Goal: Task Accomplishment & Management: Complete application form

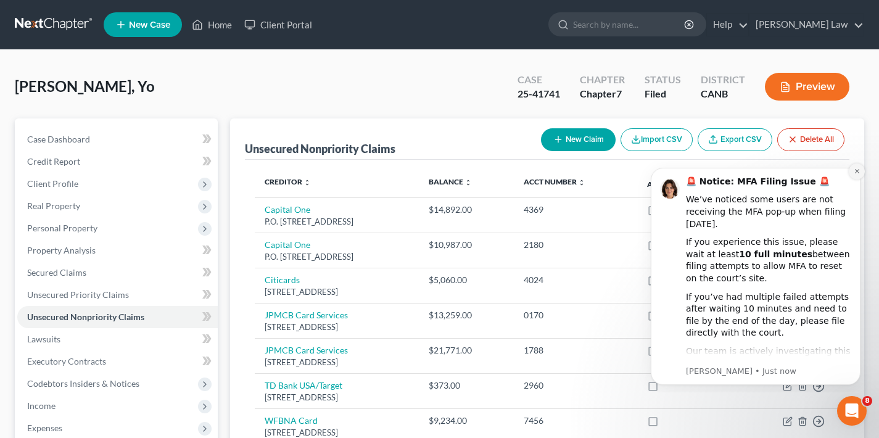
click at [855, 171] on icon "Dismiss notification" at bounding box center [856, 171] width 7 height 7
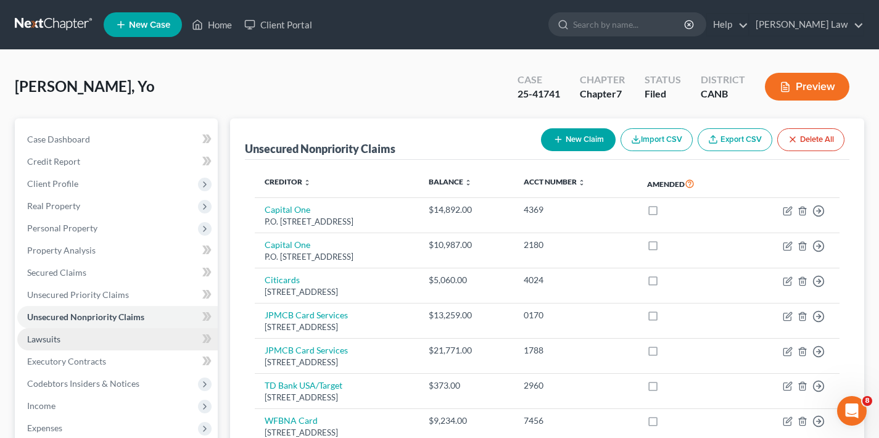
scroll to position [2, 0]
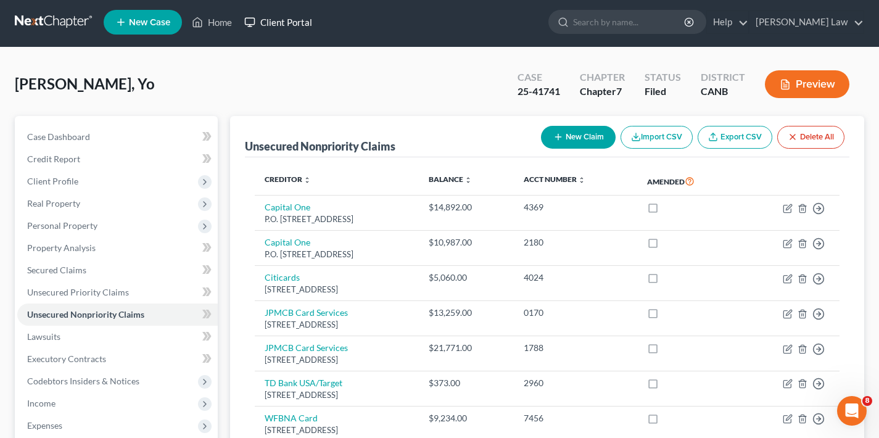
click at [289, 22] on link "Client Portal" at bounding box center [278, 22] width 80 height 22
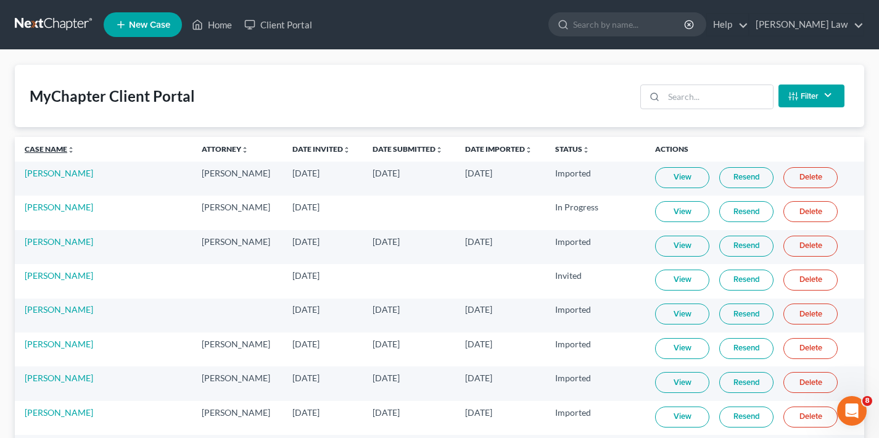
click at [41, 149] on link "Case Name unfold_more expand_more expand_less" at bounding box center [50, 148] width 50 height 9
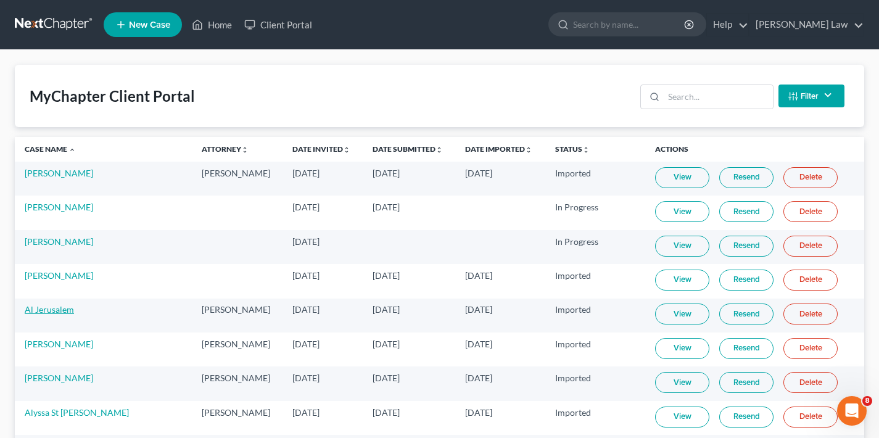
scroll to position [358, 0]
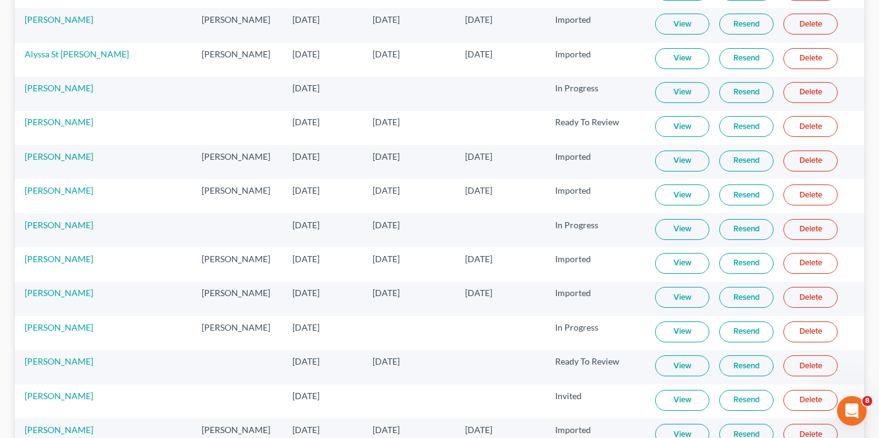
click at [676, 368] on link "View" at bounding box center [682, 365] width 54 height 21
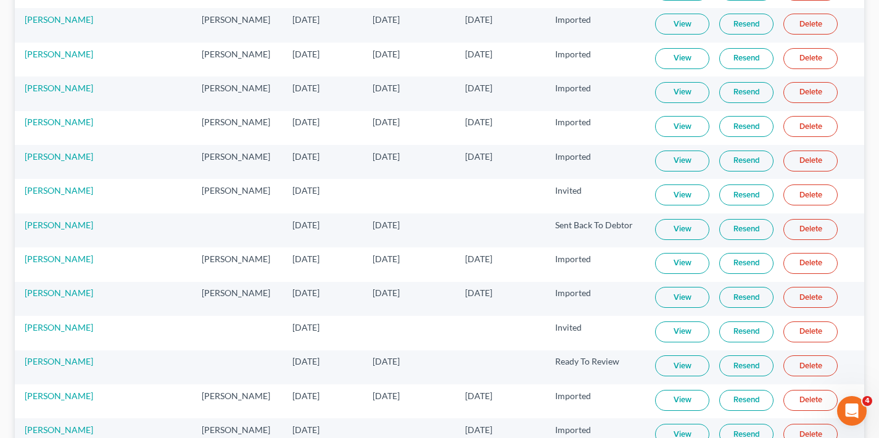
scroll to position [70, 0]
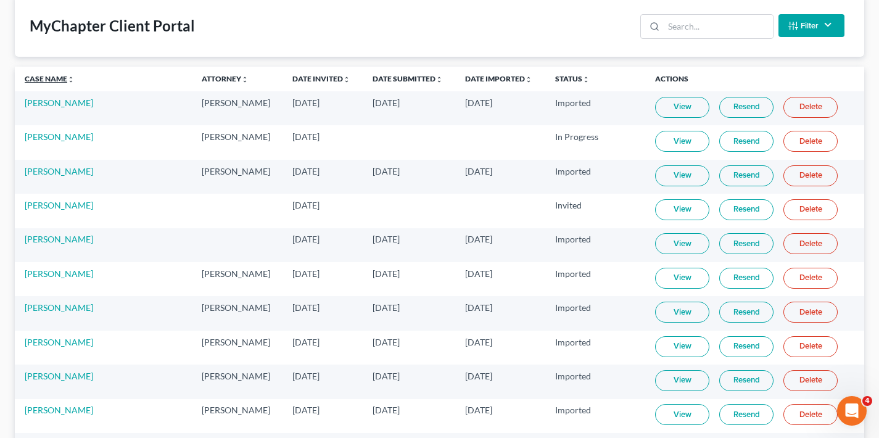
click at [46, 76] on link "Case Name unfold_more expand_more expand_less" at bounding box center [50, 78] width 50 height 9
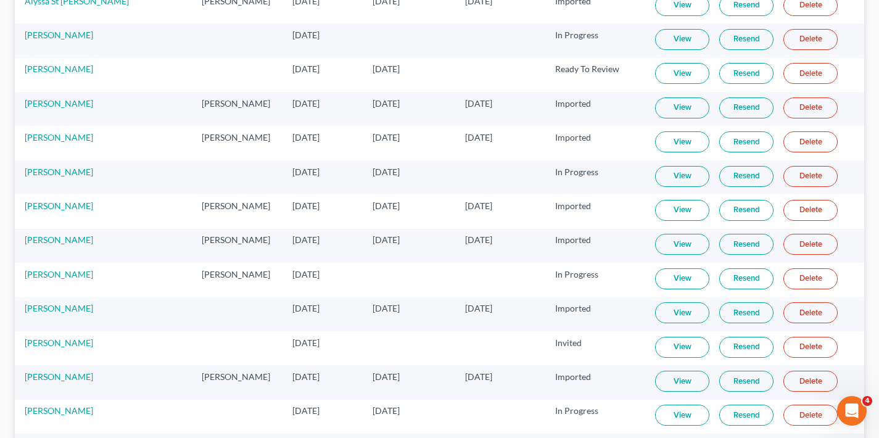
scroll to position [514, 0]
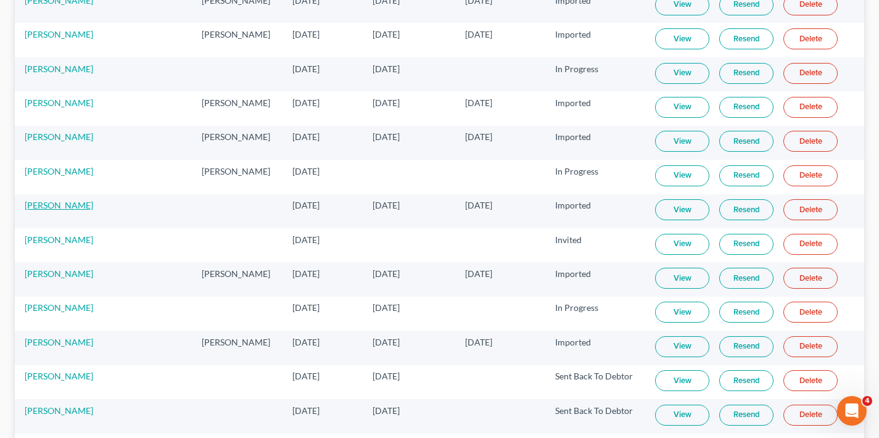
click at [54, 205] on link "[PERSON_NAME]" at bounding box center [59, 205] width 68 height 10
click at [41, 205] on link "[PERSON_NAME]" at bounding box center [59, 205] width 68 height 10
click at [49, 202] on link "[PERSON_NAME]" at bounding box center [59, 205] width 68 height 10
click at [72, 203] on link "[PERSON_NAME]" at bounding box center [59, 205] width 68 height 10
click at [67, 203] on link "[PERSON_NAME]" at bounding box center [59, 205] width 68 height 10
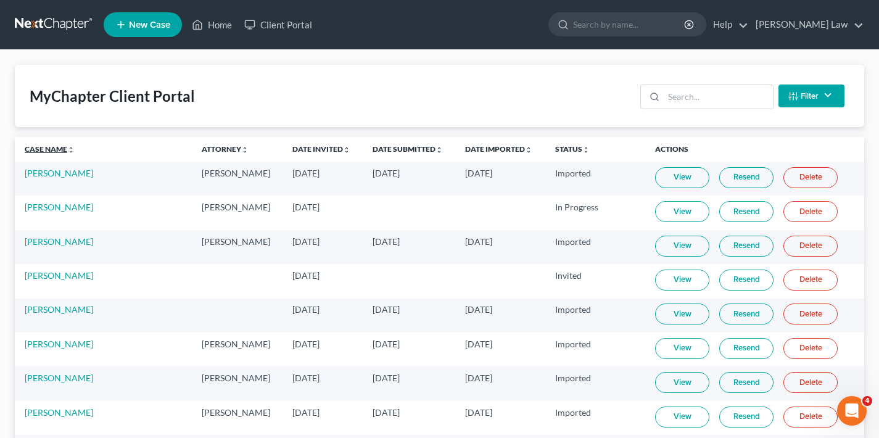
click at [45, 146] on link "Case Name unfold_more expand_more expand_less" at bounding box center [50, 148] width 50 height 9
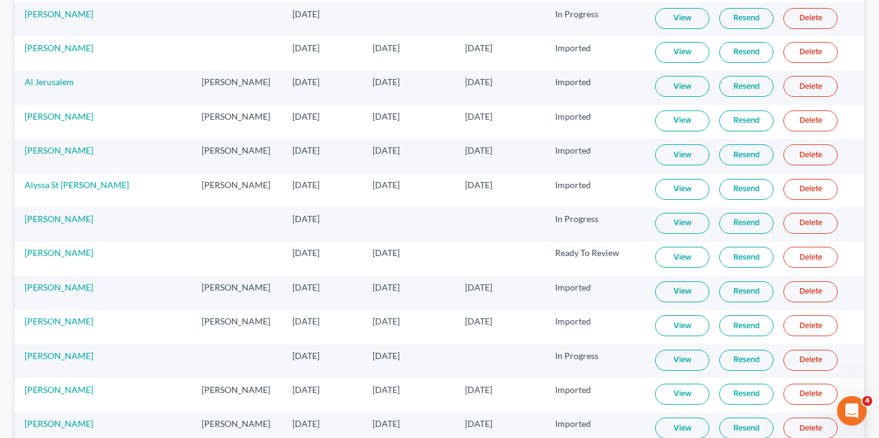
scroll to position [564, 0]
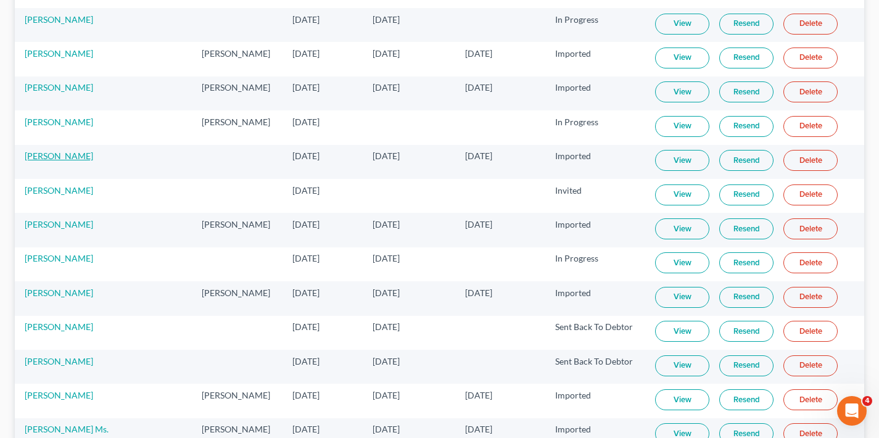
click at [55, 158] on link "[PERSON_NAME]" at bounding box center [59, 155] width 68 height 10
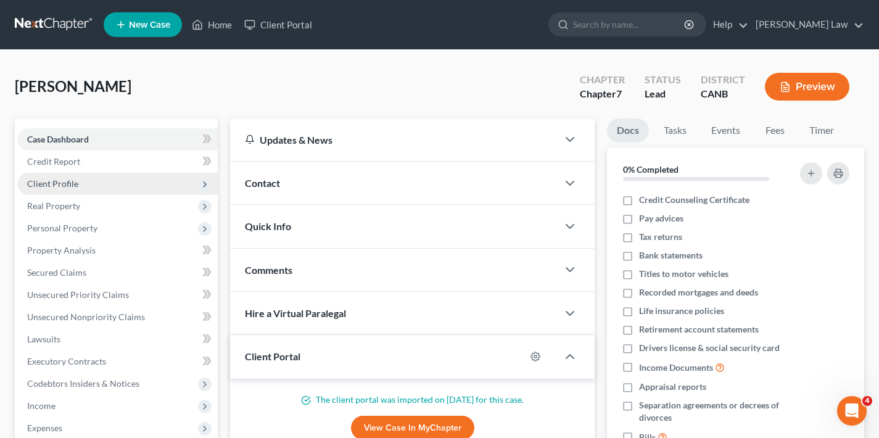
click at [105, 182] on span "Client Profile" at bounding box center [117, 184] width 200 height 22
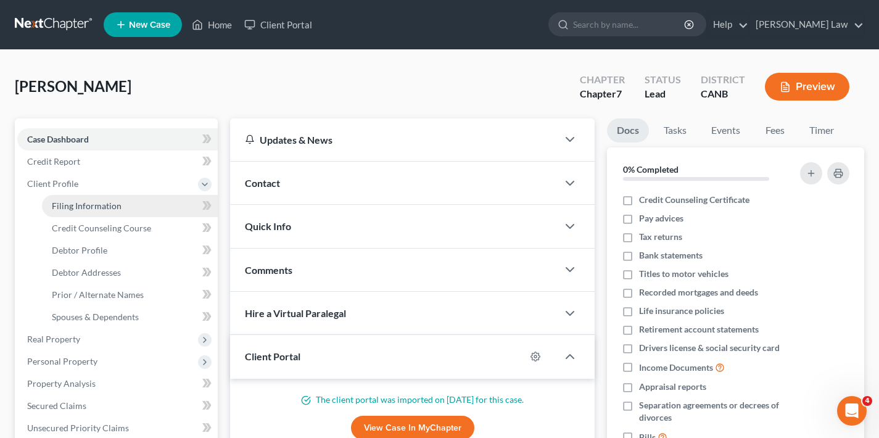
click at [111, 205] on span "Filing Information" at bounding box center [87, 205] width 70 height 10
select select "1"
select select "0"
select select "4"
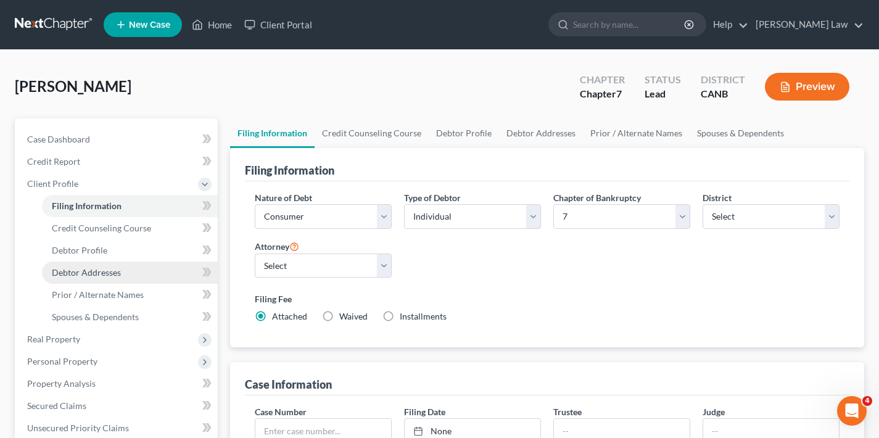
click at [99, 272] on span "Debtor Addresses" at bounding box center [86, 272] width 69 height 10
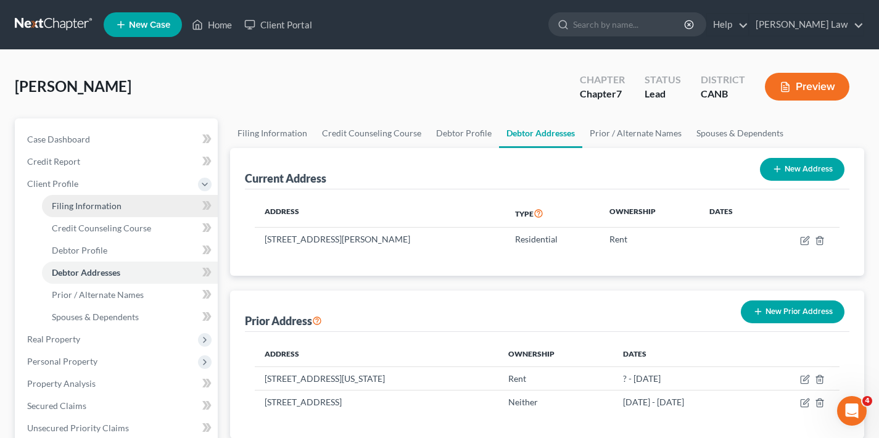
click at [81, 205] on span "Filing Information" at bounding box center [87, 205] width 70 height 10
select select "1"
select select "0"
select select "9"
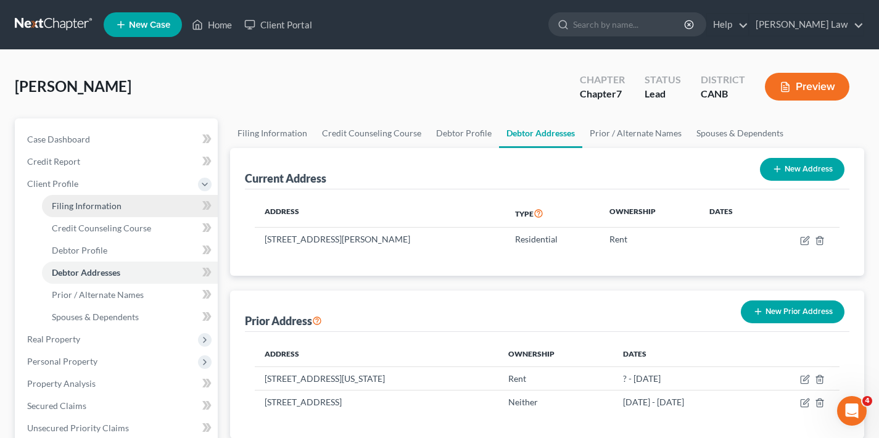
select select "4"
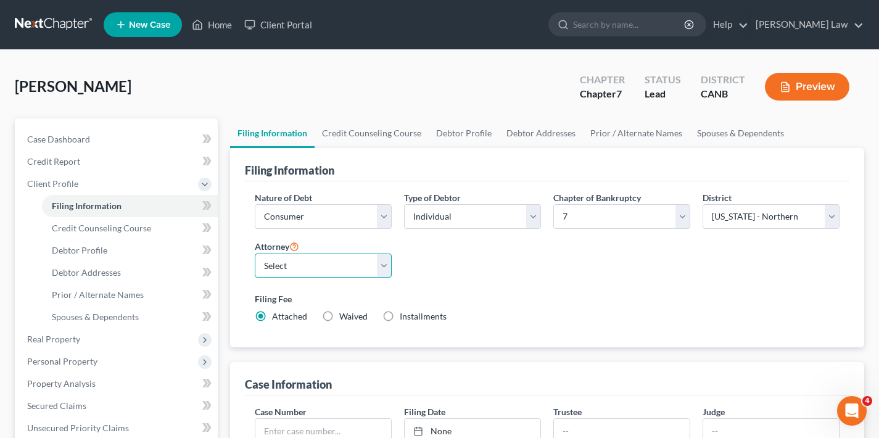
select select "3"
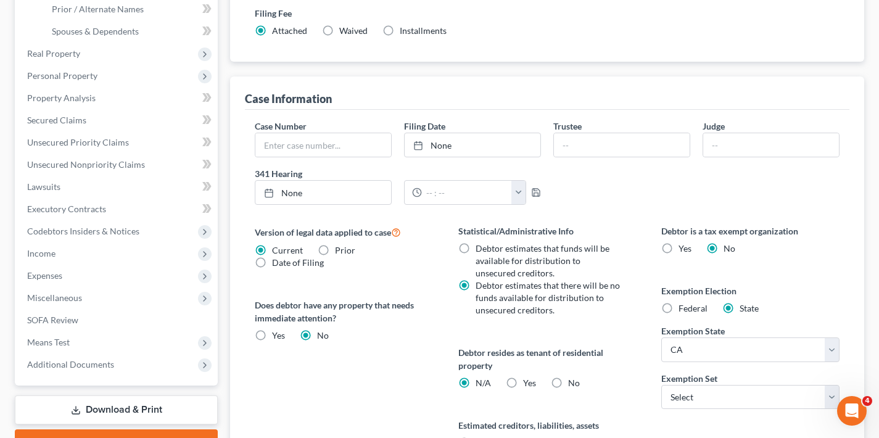
scroll to position [382, 0]
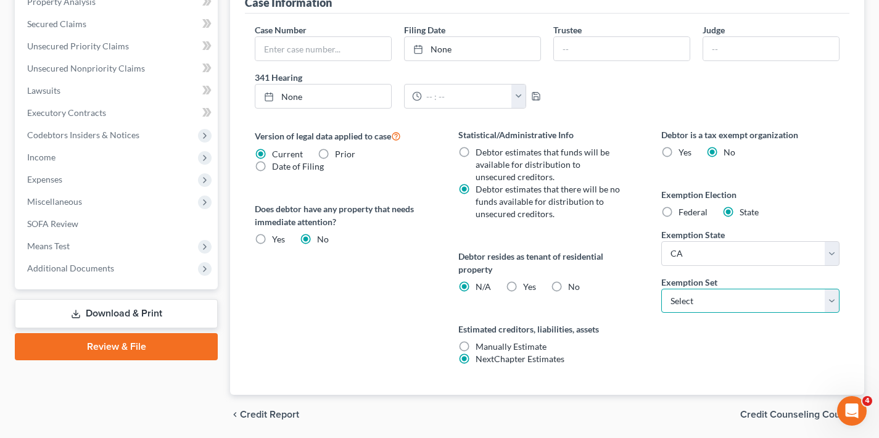
select select "0"
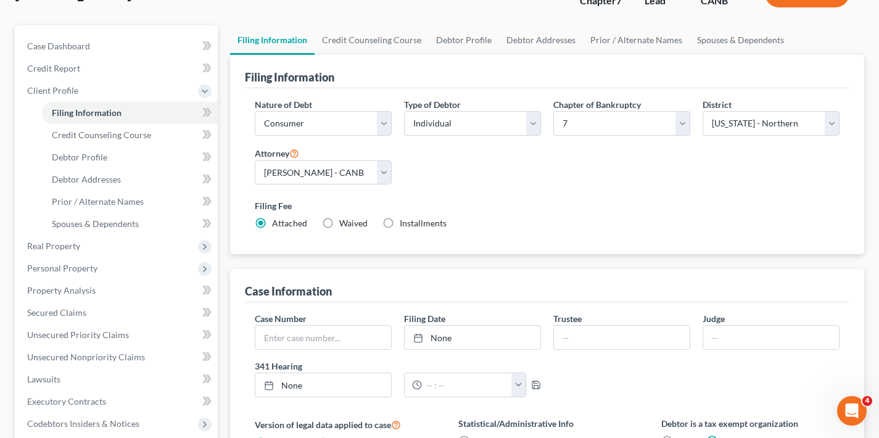
scroll to position [425, 0]
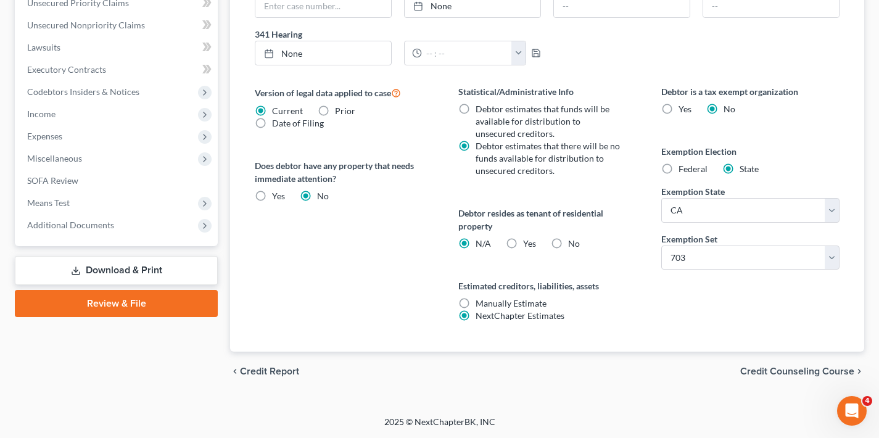
click at [789, 370] on span "Credit Counseling Course" at bounding box center [797, 371] width 114 height 10
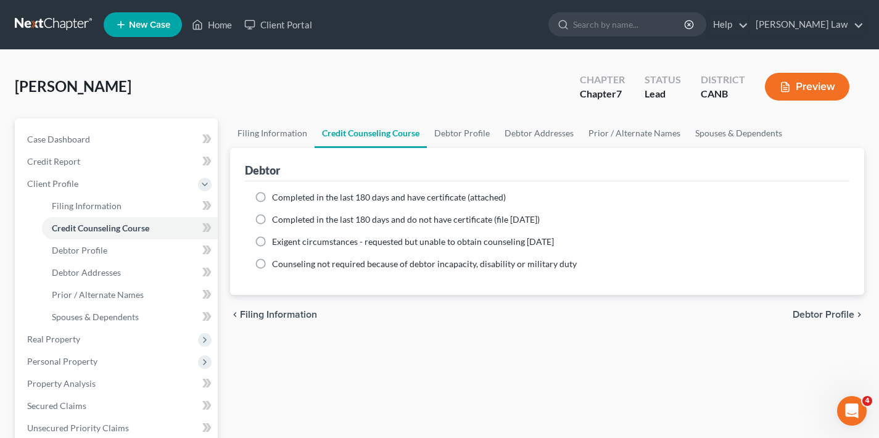
click at [272, 220] on label "Completed in the last 180 days and do not have certificate (file [DATE])" at bounding box center [406, 219] width 268 height 12
click at [277, 220] on input "Completed in the last 180 days and do not have certificate (file [DATE])" at bounding box center [281, 217] width 8 height 8
radio input "true"
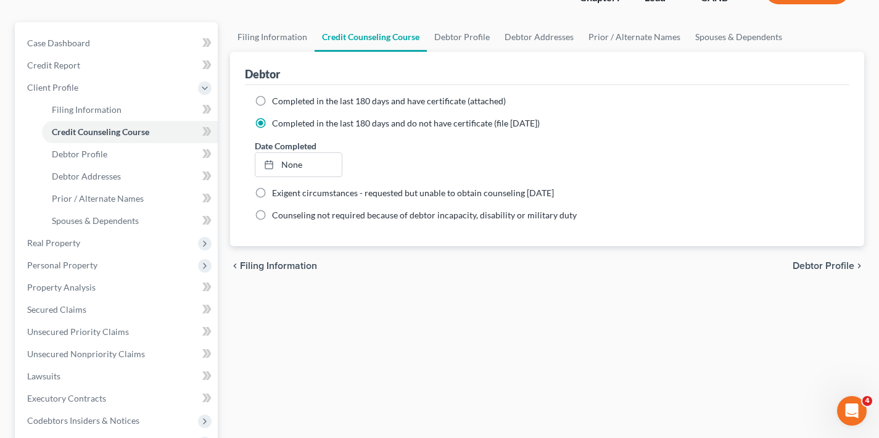
scroll to position [192, 0]
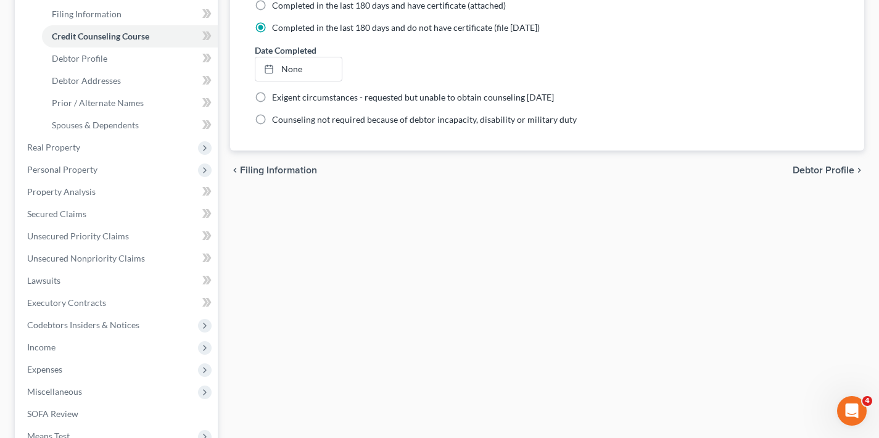
click at [816, 167] on span "Debtor Profile" at bounding box center [823, 170] width 62 height 10
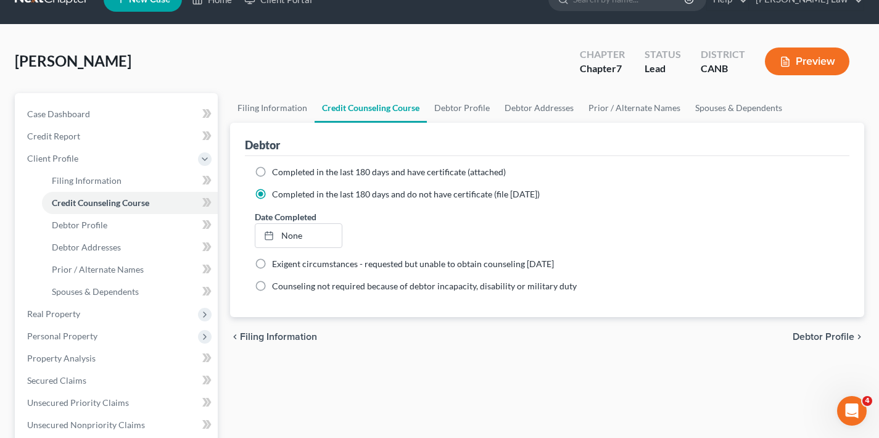
select select "2"
select select "0"
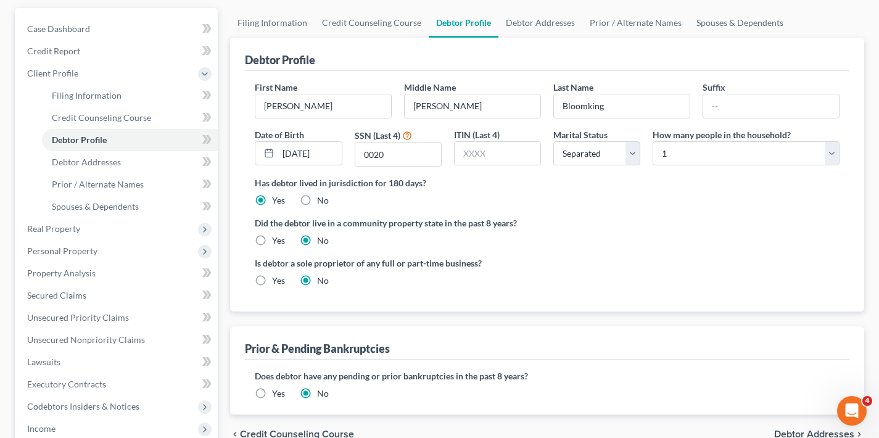
scroll to position [137, 0]
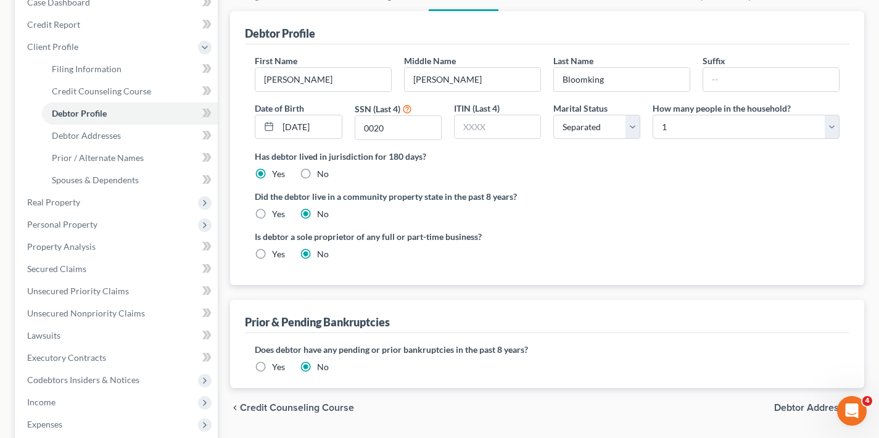
click at [272, 213] on label "Yes" at bounding box center [278, 214] width 13 height 12
click at [277, 213] on input "Yes" at bounding box center [281, 212] width 8 height 8
radio input "true"
radio input "false"
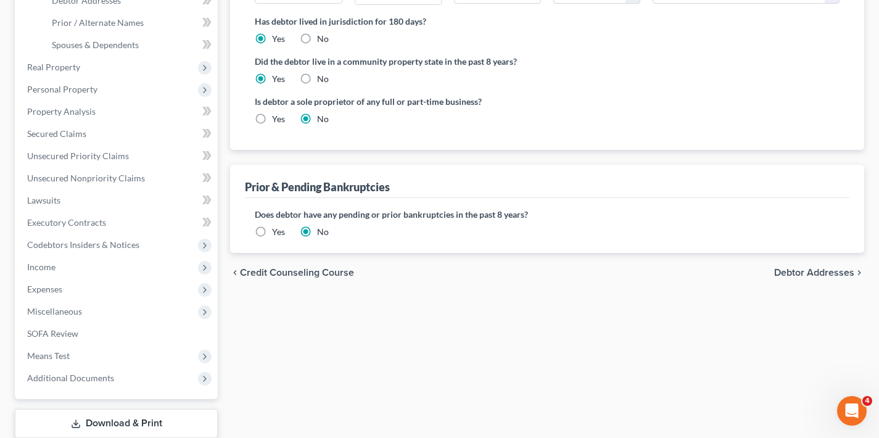
scroll to position [335, 0]
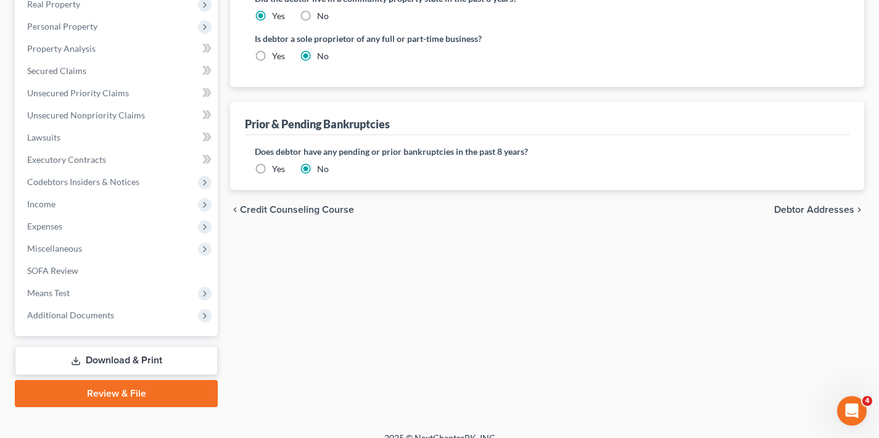
click at [818, 209] on span "Debtor Addresses" at bounding box center [814, 210] width 80 height 10
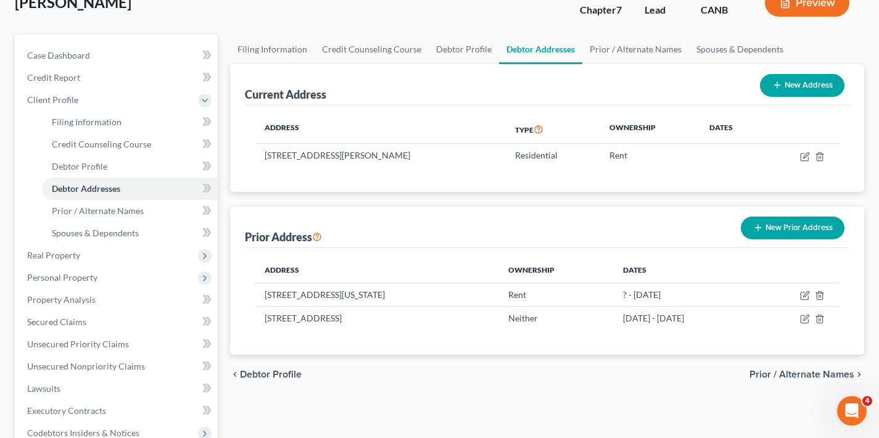
scroll to position [219, 0]
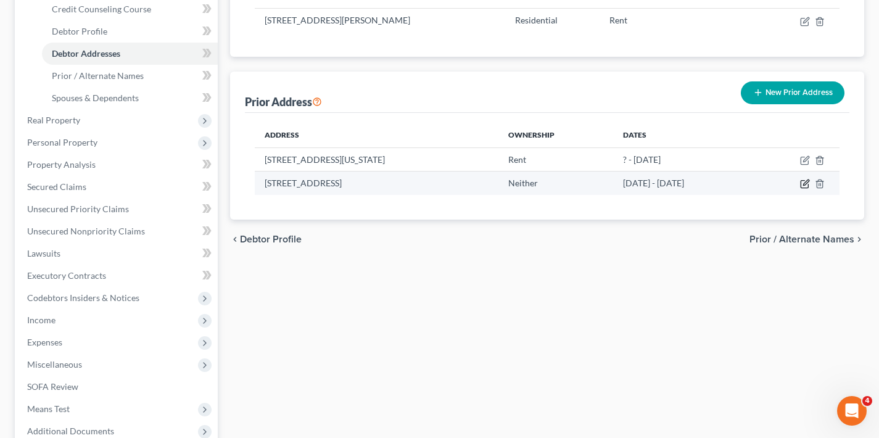
click at [805, 183] on icon "button" at bounding box center [805, 184] width 10 height 10
select select "4"
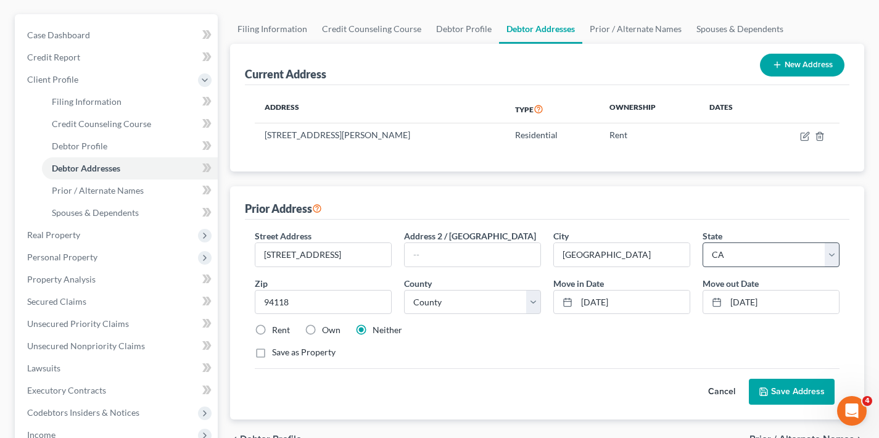
scroll to position [167, 0]
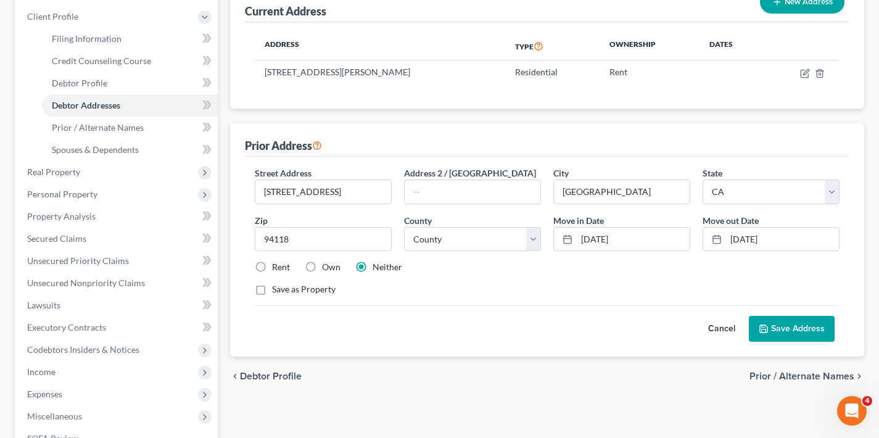
click at [725, 329] on button "Cancel" at bounding box center [721, 328] width 54 height 25
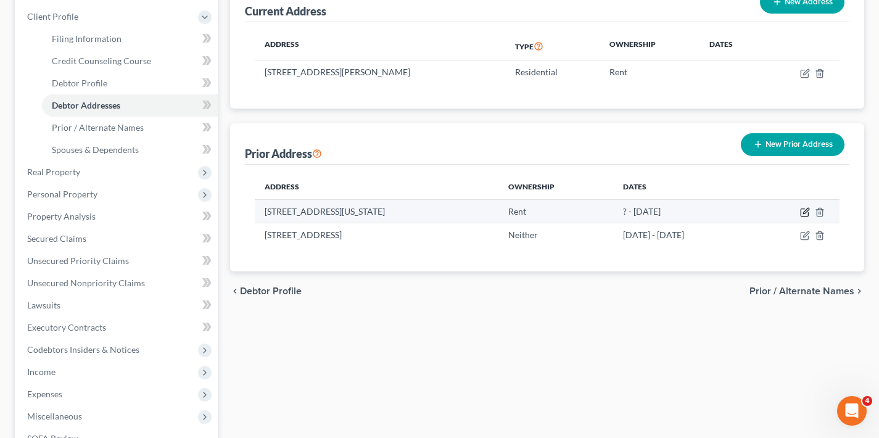
click at [806, 210] on icon "button" at bounding box center [805, 212] width 10 height 10
select select "4"
select select "37"
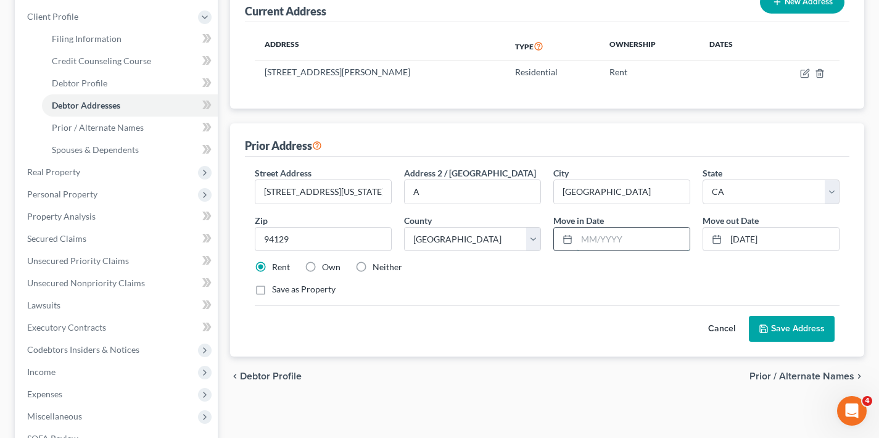
click at [611, 240] on input "text" at bounding box center [632, 239] width 113 height 23
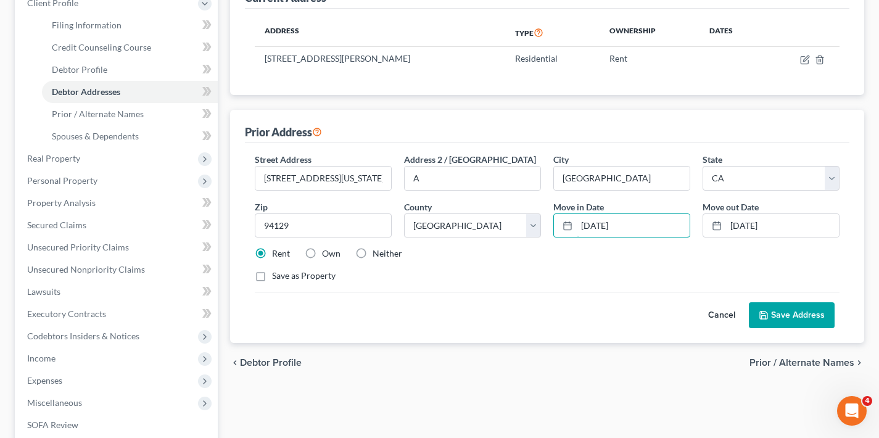
type input "[DATE]"
click at [794, 315] on button "Save Address" at bounding box center [791, 315] width 86 height 26
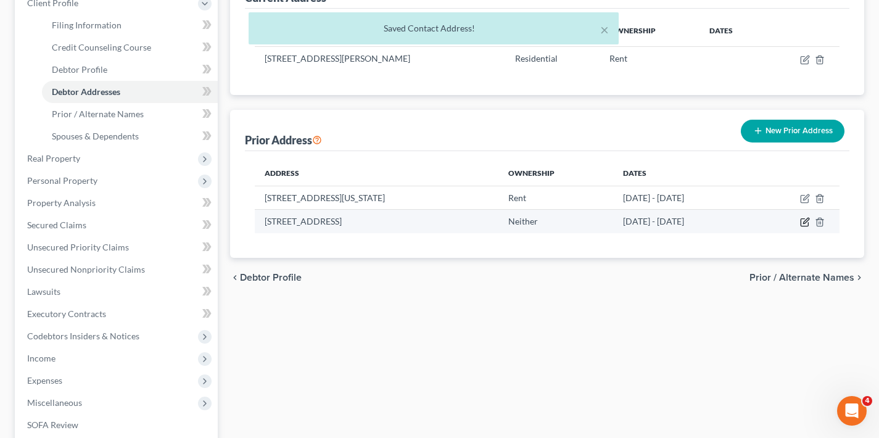
click at [802, 221] on icon "button" at bounding box center [805, 222] width 10 height 10
select select "4"
select select "37"
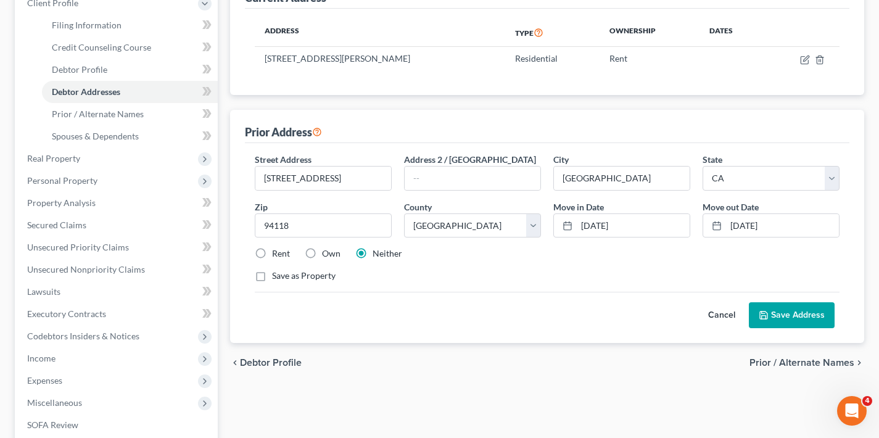
click at [272, 253] on label "Rent" at bounding box center [281, 253] width 18 height 12
click at [277, 253] on input "Rent" at bounding box center [281, 251] width 8 height 8
radio input "true"
click at [802, 318] on button "Save Address" at bounding box center [791, 315] width 86 height 26
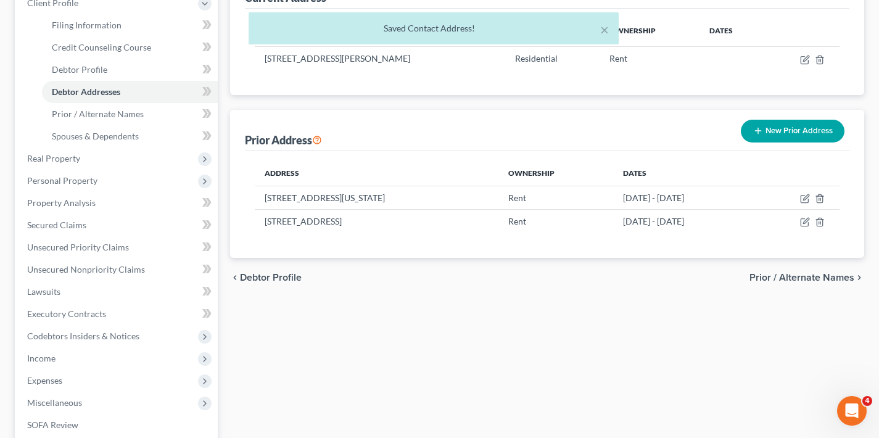
click at [804, 277] on span "Prior / Alternate Names" at bounding box center [801, 278] width 105 height 10
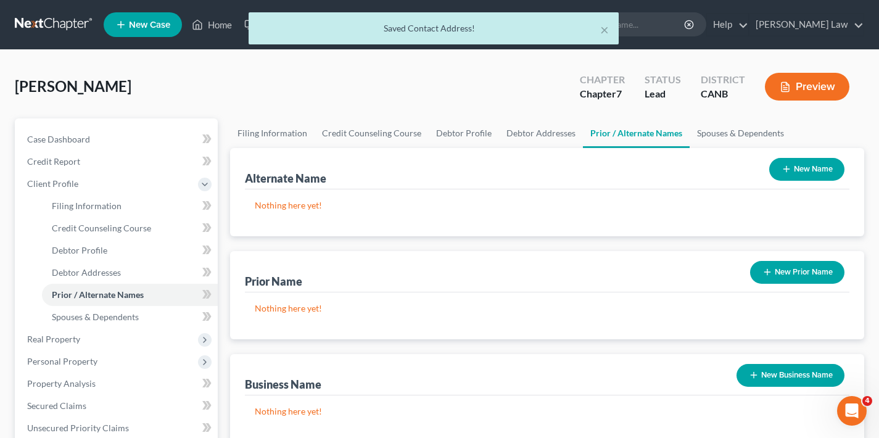
click at [820, 168] on button "New Name" at bounding box center [806, 169] width 75 height 23
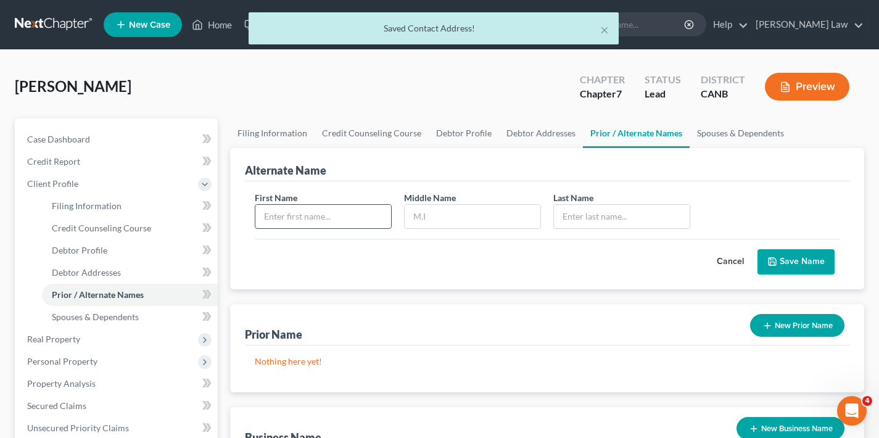
click at [303, 216] on input "text" at bounding box center [323, 216] width 136 height 23
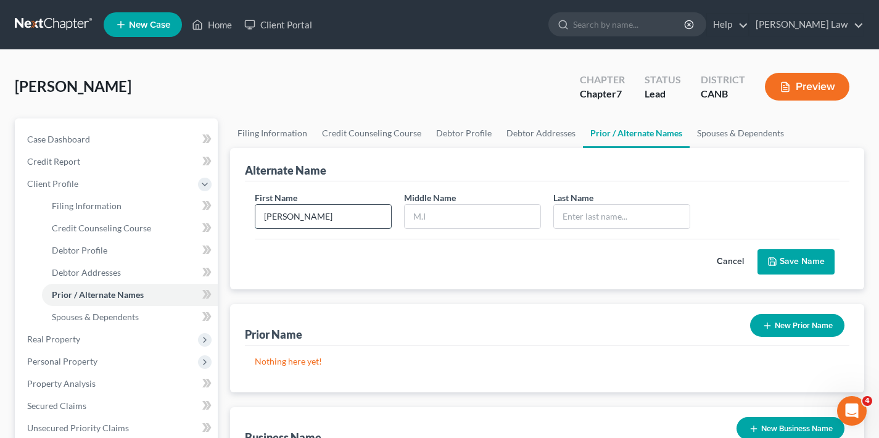
type input "[PERSON_NAME]"
type input "L"
type input "Bloomking"
click at [805, 263] on button "Save Name" at bounding box center [795, 262] width 77 height 26
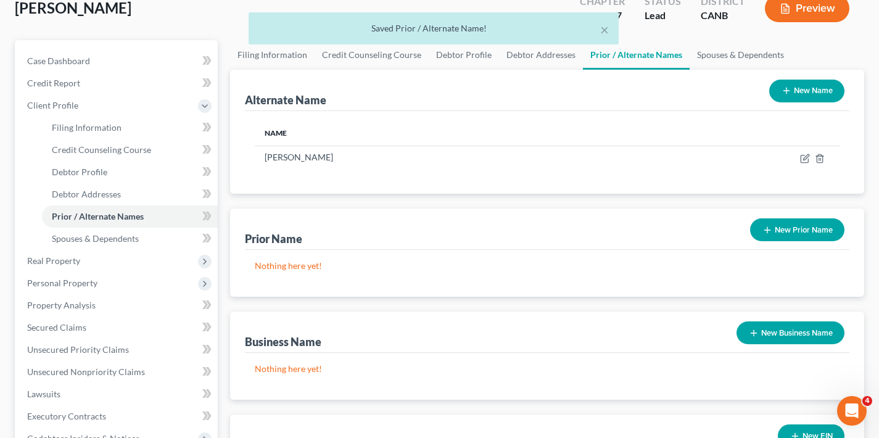
scroll to position [158, 0]
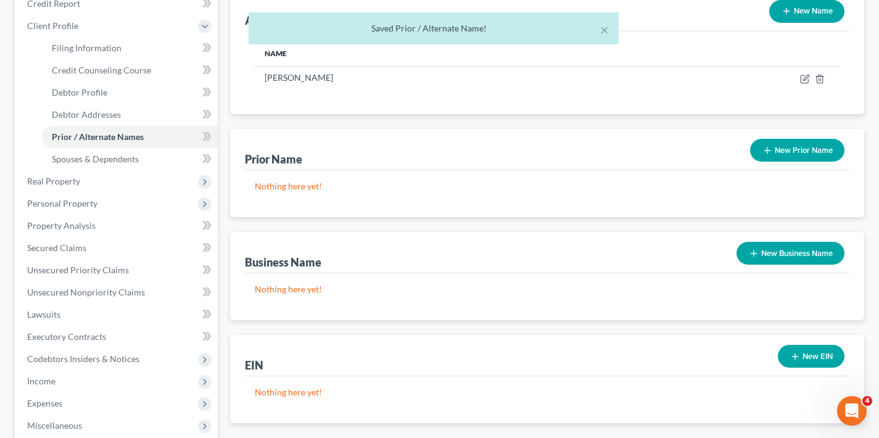
click at [806, 248] on button "New Business Name" at bounding box center [790, 253] width 108 height 23
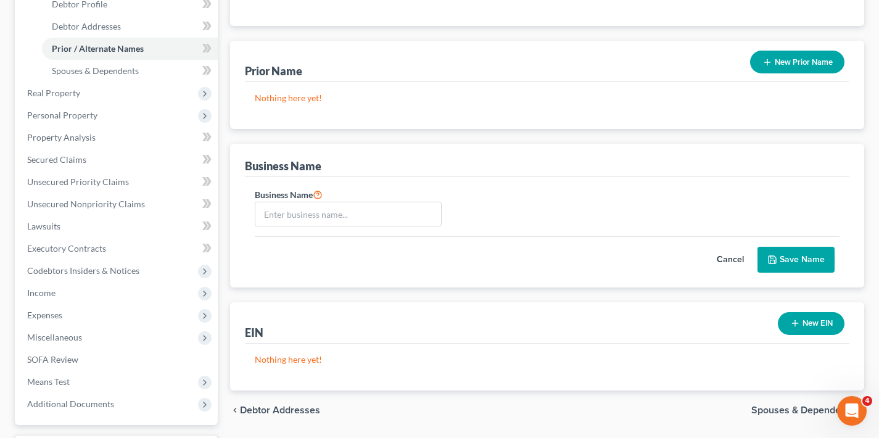
scroll to position [335, 0]
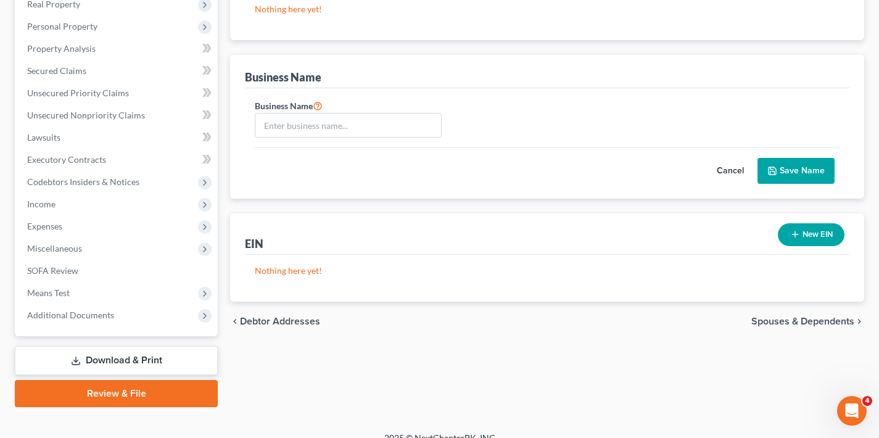
click at [777, 321] on span "Spouses & Dependents" at bounding box center [802, 321] width 103 height 10
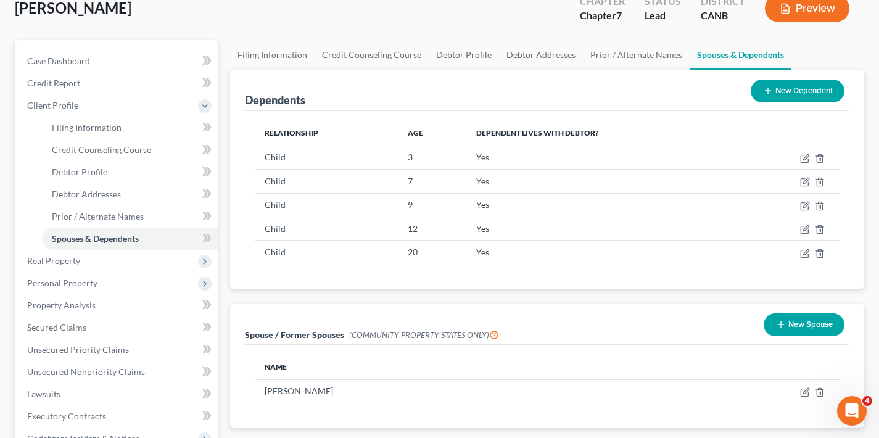
scroll to position [297, 0]
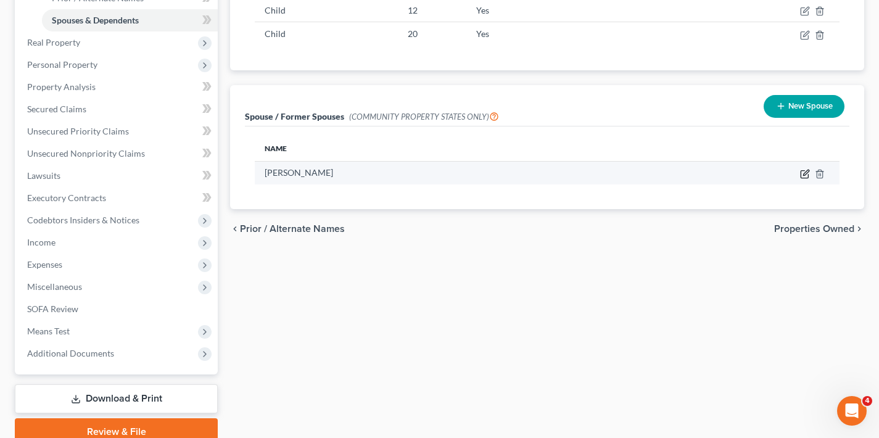
click at [805, 173] on icon "button" at bounding box center [805, 174] width 10 height 10
select select "1"
select select "4"
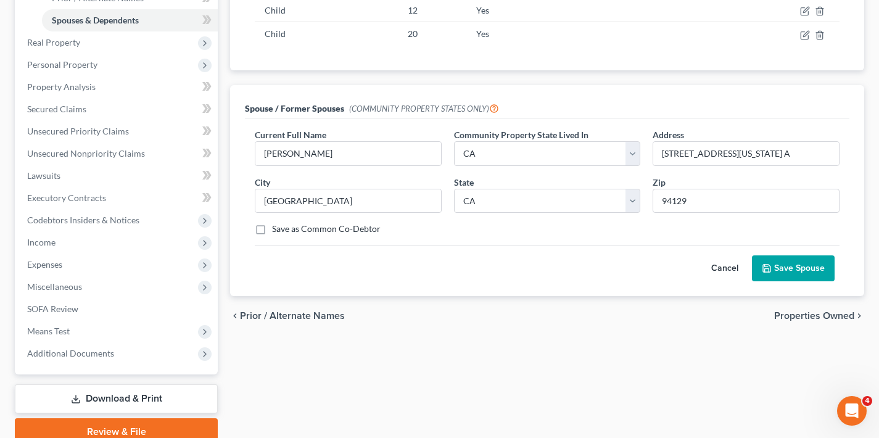
click at [808, 318] on span "Properties Owned" at bounding box center [814, 316] width 80 height 10
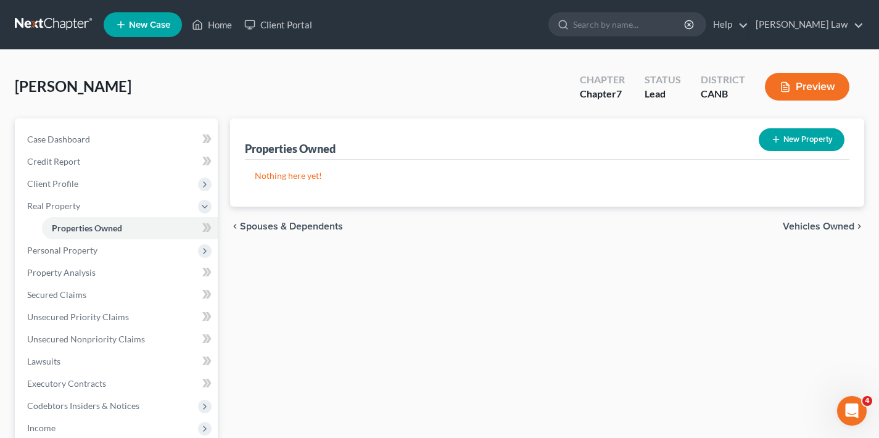
click at [808, 227] on span "Vehicles Owned" at bounding box center [818, 226] width 72 height 10
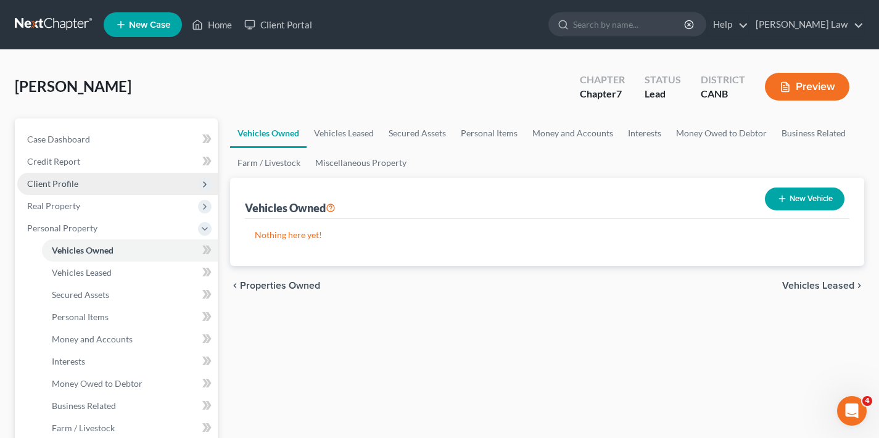
click at [67, 184] on span "Client Profile" at bounding box center [52, 183] width 51 height 10
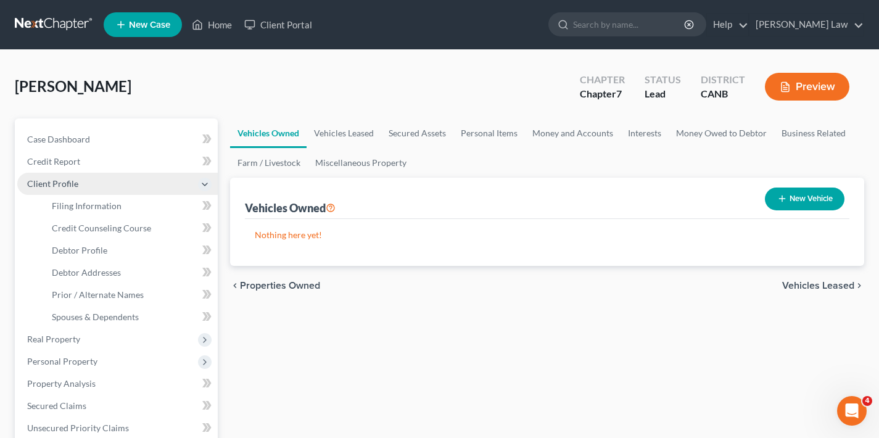
click at [67, 184] on span "Client Profile" at bounding box center [52, 183] width 51 height 10
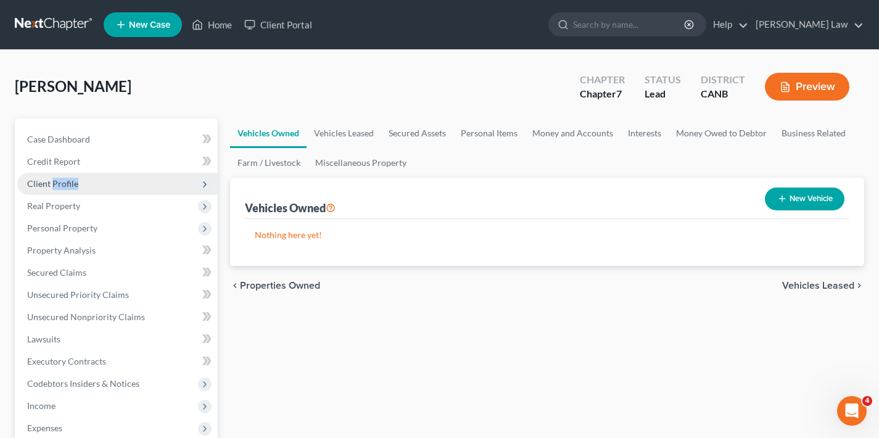
click at [67, 187] on span "Client Profile" at bounding box center [52, 183] width 51 height 10
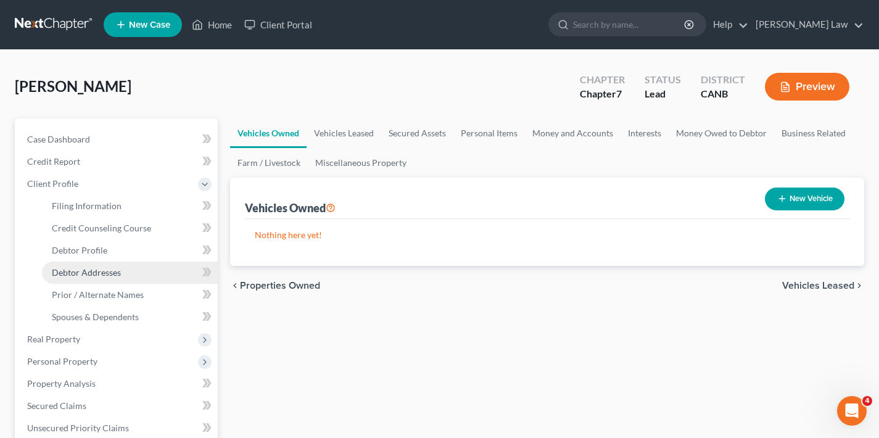
click at [92, 269] on span "Debtor Addresses" at bounding box center [86, 272] width 69 height 10
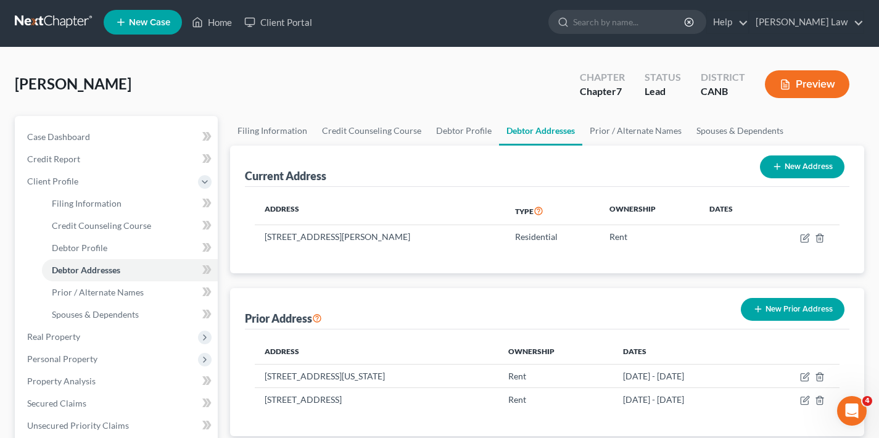
scroll to position [97, 0]
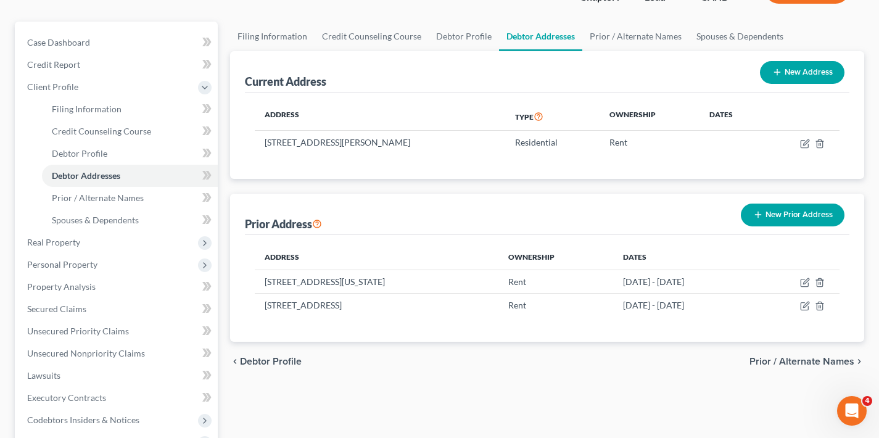
click at [818, 72] on button "New Address" at bounding box center [802, 72] width 84 height 23
select select "0"
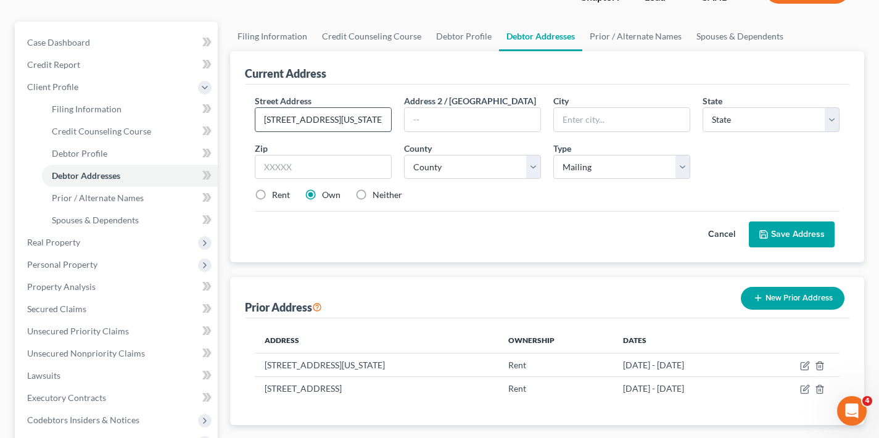
type input "[STREET_ADDRESS][US_STATE]"
type input "Apt A"
type input "[GEOGRAPHIC_DATA]"
select select "4"
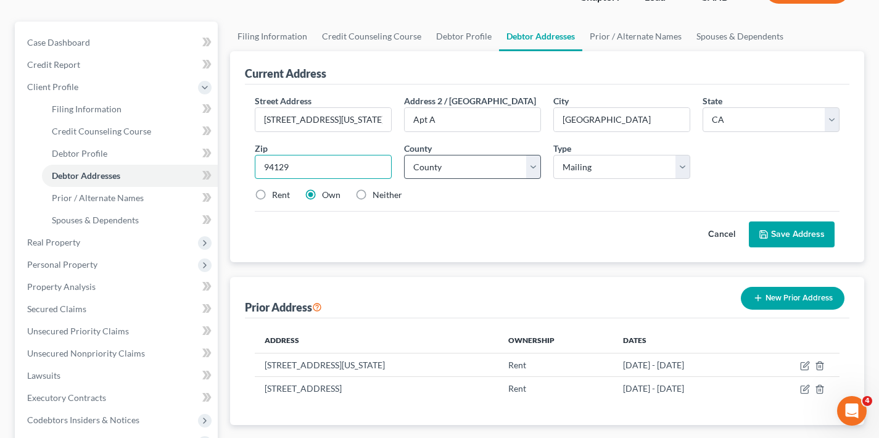
type input "94129"
select select "37"
click at [821, 236] on button "Save Address" at bounding box center [791, 234] width 86 height 26
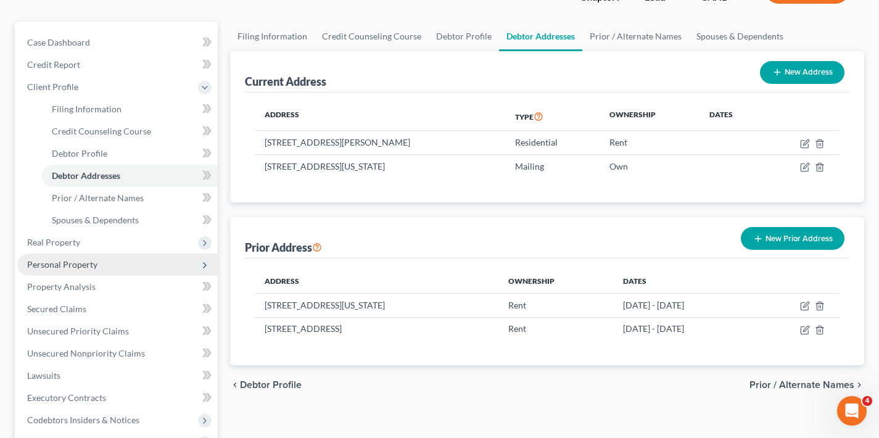
click at [89, 265] on span "Personal Property" at bounding box center [62, 264] width 70 height 10
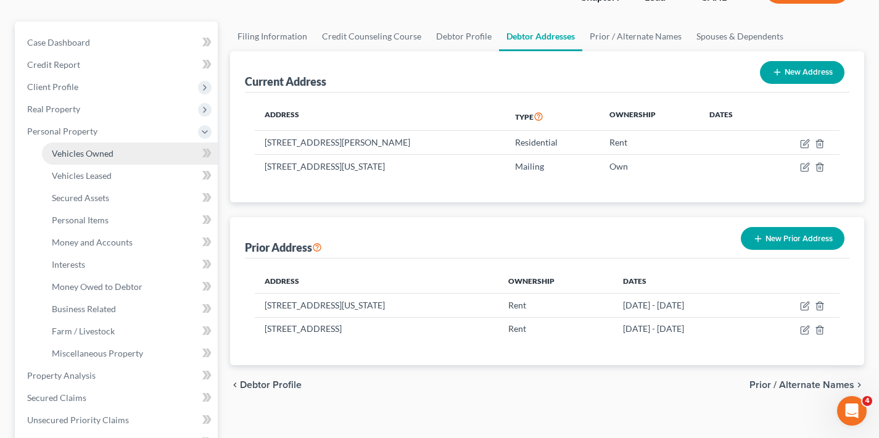
click at [115, 152] on link "Vehicles Owned" at bounding box center [130, 153] width 176 height 22
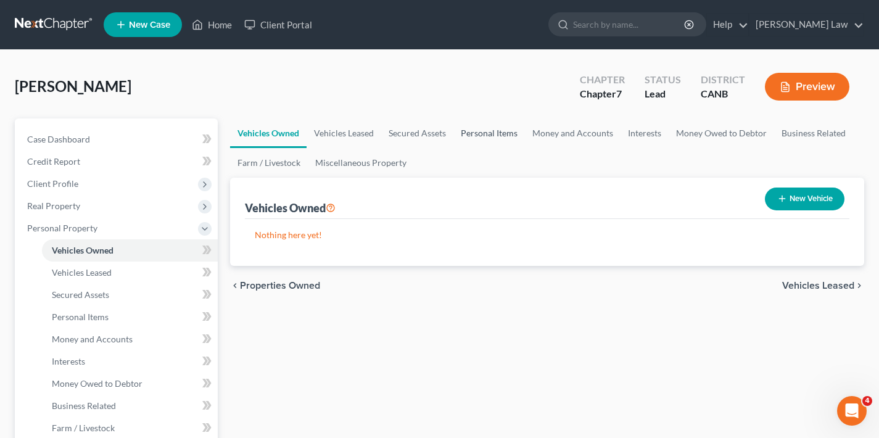
click at [490, 134] on link "Personal Items" at bounding box center [489, 133] width 72 height 30
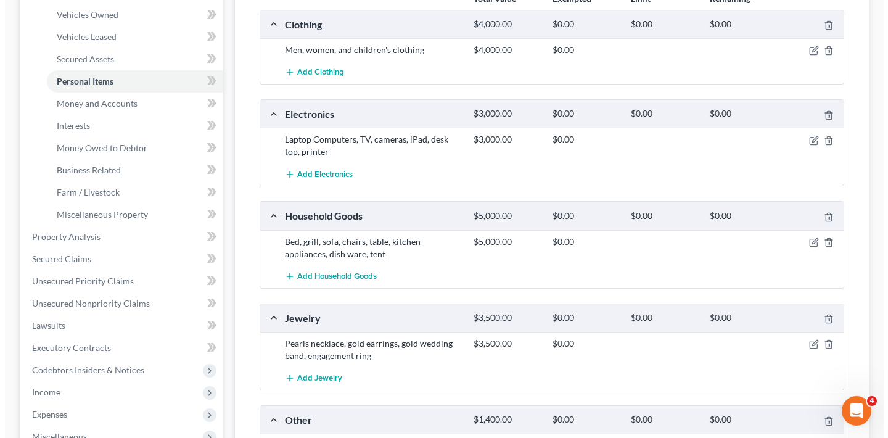
scroll to position [131, 0]
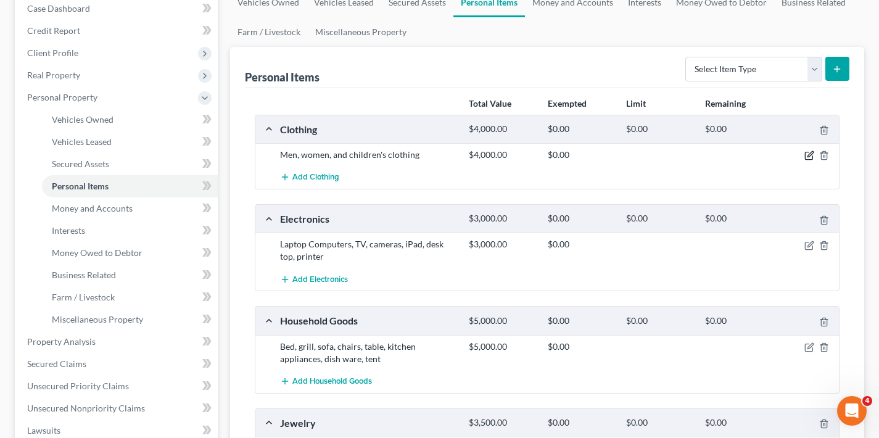
click at [809, 155] on icon "button" at bounding box center [809, 155] width 10 height 10
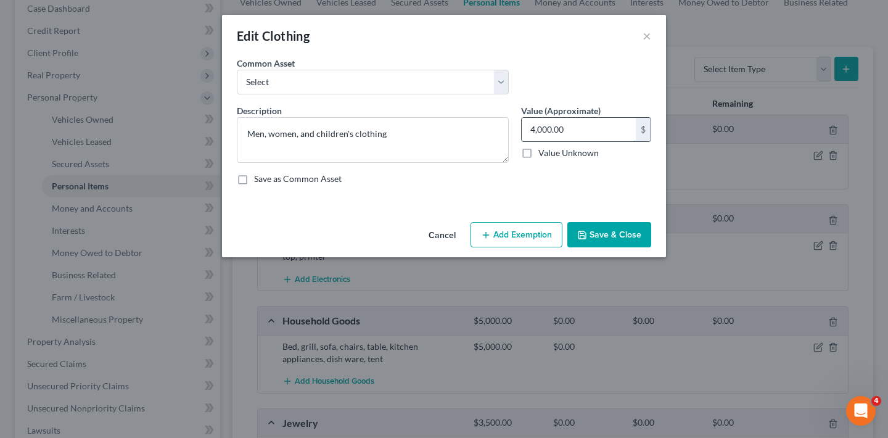
click at [578, 128] on input "4,000.00" at bounding box center [579, 129] width 114 height 23
drag, startPoint x: 574, startPoint y: 129, endPoint x: 499, endPoint y: 126, distance: 75.3
click at [499, 126] on div "Description * Men, women, and children's clothing Value (Approximate) 4,000.00 …" at bounding box center [444, 149] width 427 height 91
type input "400"
click at [517, 237] on button "Add Exemption" at bounding box center [516, 235] width 92 height 26
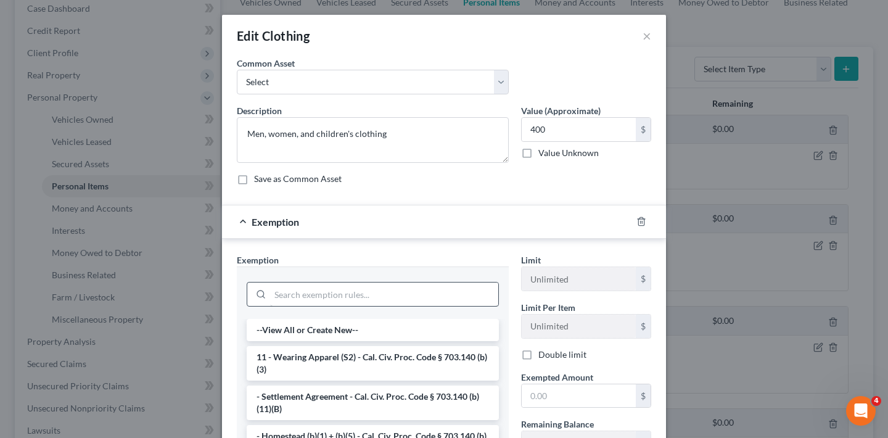
scroll to position [17, 0]
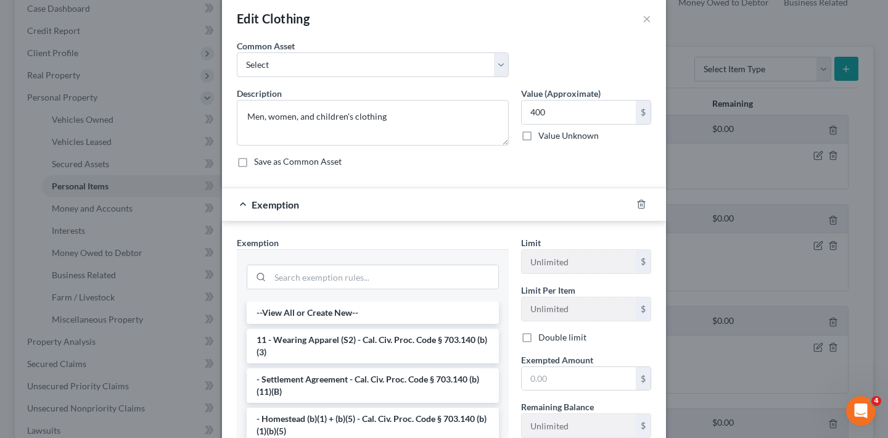
click at [320, 345] on li "11 - Wearing Apparel (S2) - Cal. Civ. Proc. Code § 703.140 (b)(3)" at bounding box center [373, 346] width 252 height 35
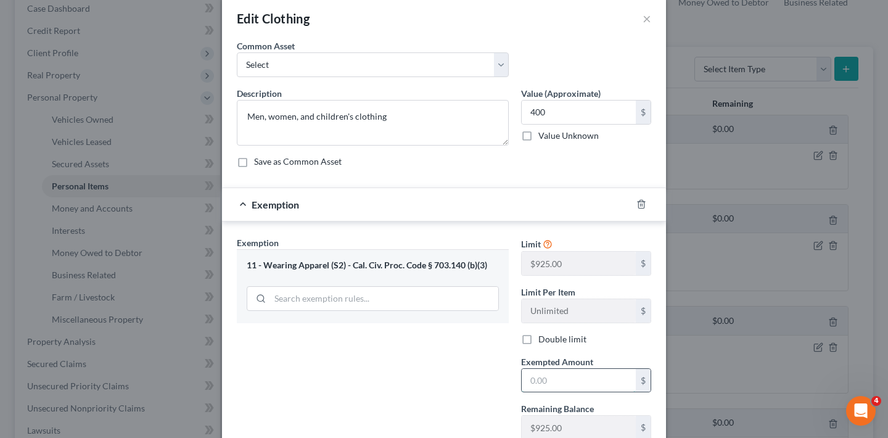
click at [563, 387] on input "text" at bounding box center [579, 380] width 114 height 23
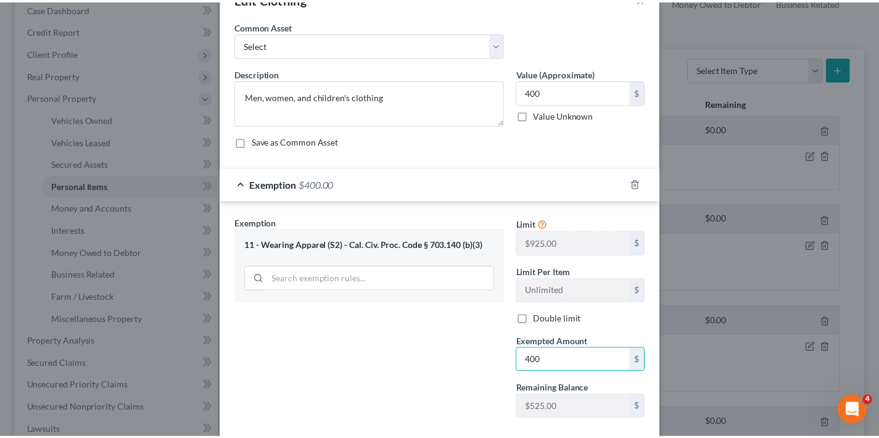
scroll to position [107, 0]
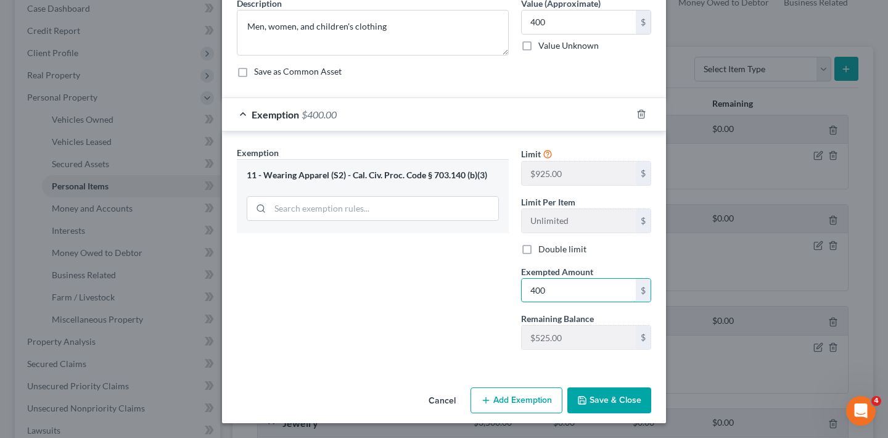
type input "400"
click at [605, 398] on button "Save & Close" at bounding box center [609, 400] width 84 height 26
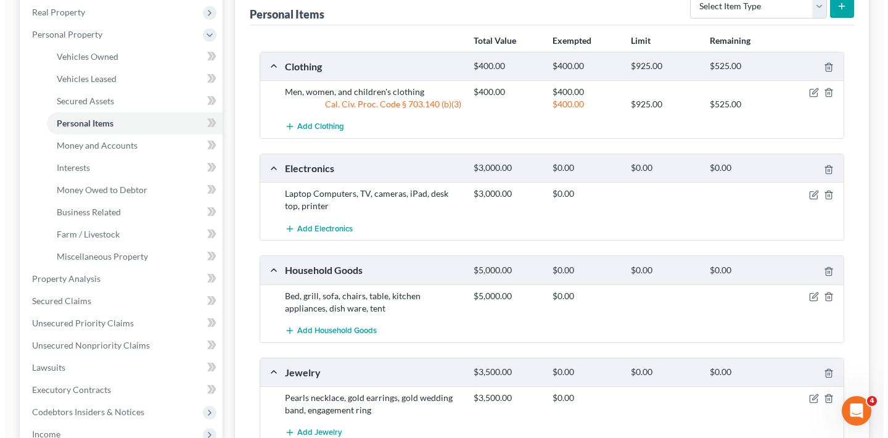
scroll to position [245, 0]
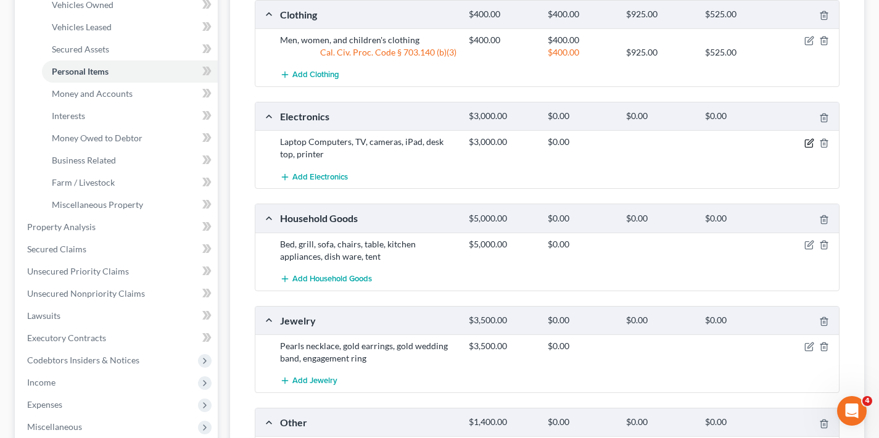
click at [809, 141] on icon "button" at bounding box center [810, 142] width 6 height 6
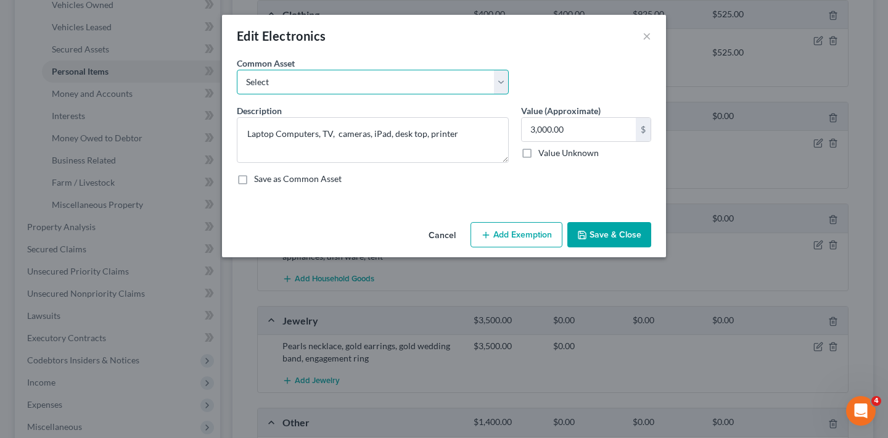
select select "0"
type textarea "TVs and small household electronics"
type input "300.00"
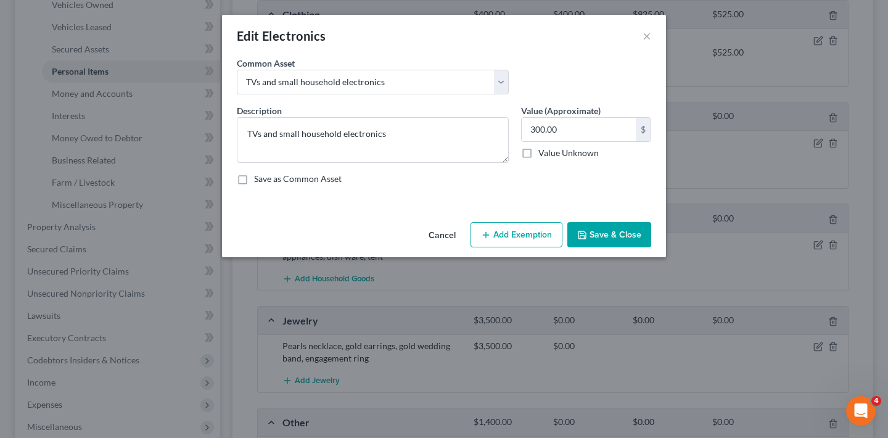
click at [528, 238] on button "Add Exemption" at bounding box center [516, 235] width 92 height 26
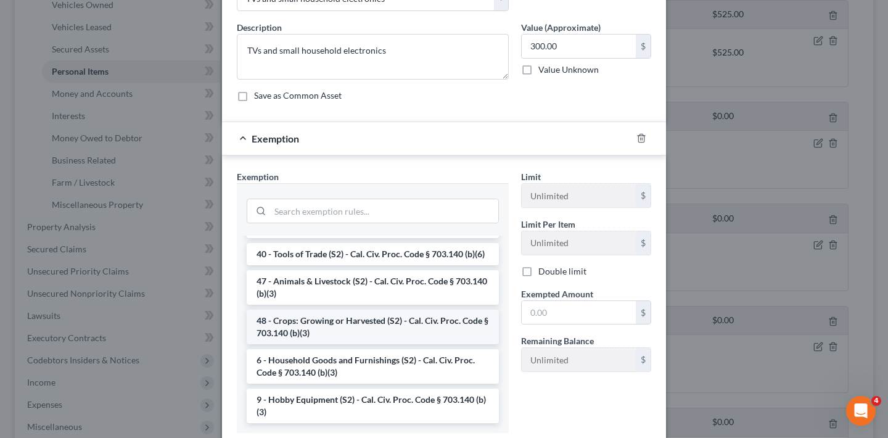
scroll to position [86, 0]
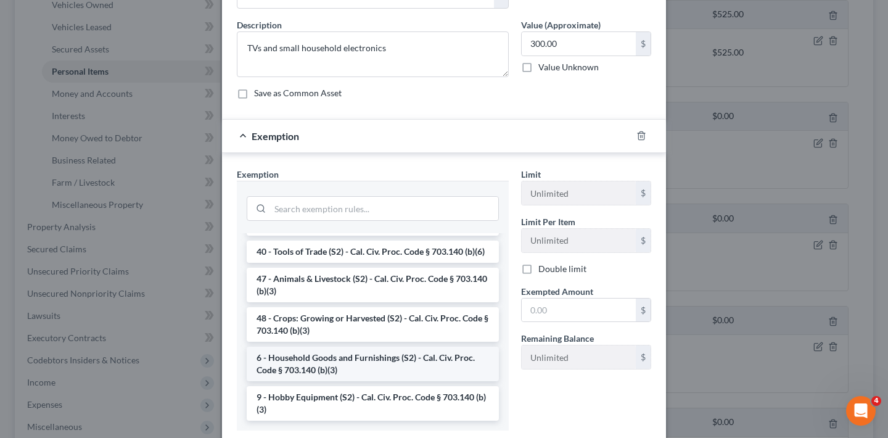
click at [369, 360] on li "6 - Household Goods and Furnishings (S2) - Cal. Civ. Proc. Code § 703.140 (b)(3)" at bounding box center [373, 364] width 252 height 35
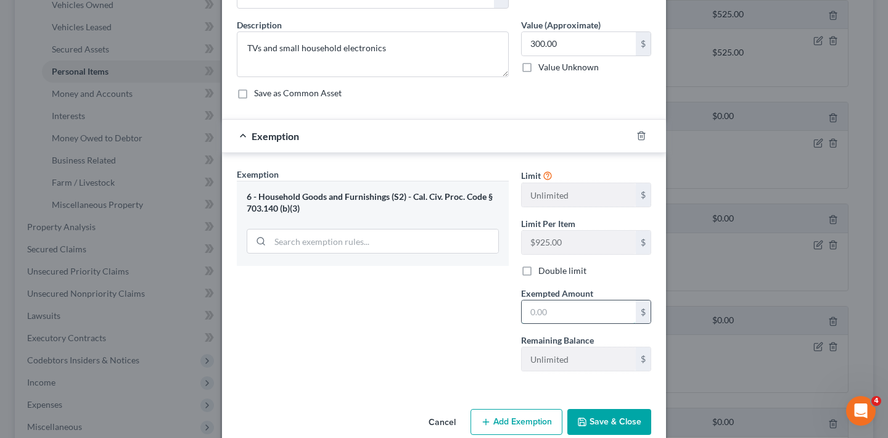
click at [543, 313] on input "text" at bounding box center [579, 311] width 114 height 23
type input "300"
click at [610, 423] on button "Save & Close" at bounding box center [609, 422] width 84 height 26
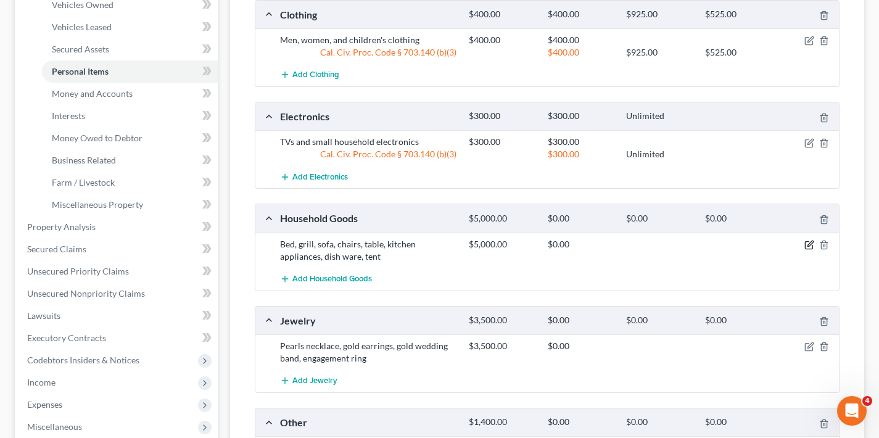
click at [810, 245] on icon "button" at bounding box center [809, 245] width 10 height 10
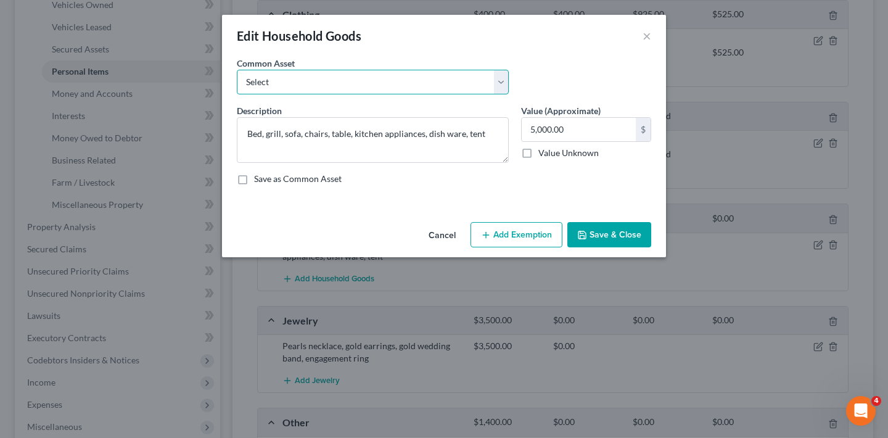
select select "0"
type textarea "Dining set and other miscellaneous household items"
type input "200.00"
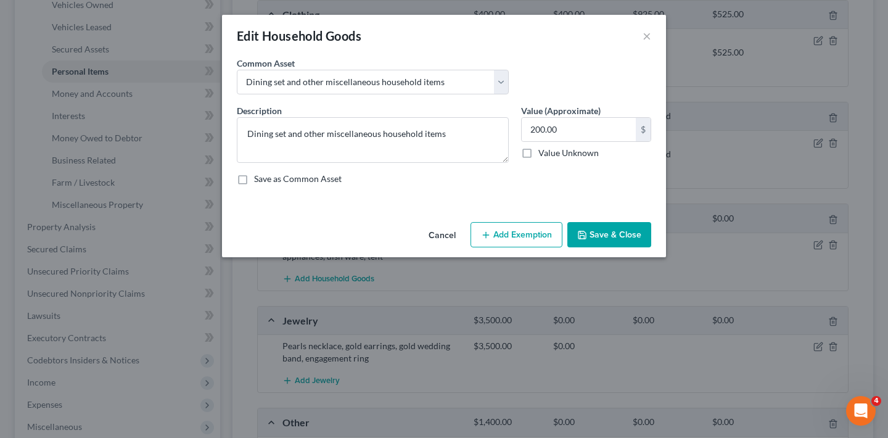
click at [517, 235] on button "Add Exemption" at bounding box center [516, 235] width 92 height 26
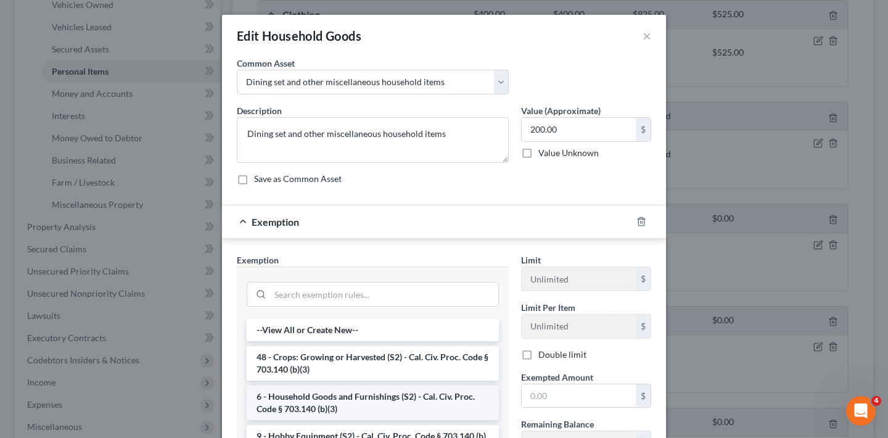
click at [367, 400] on li "6 - Household Goods and Furnishings (S2) - Cal. Civ. Proc. Code § 703.140 (b)(3)" at bounding box center [373, 402] width 252 height 35
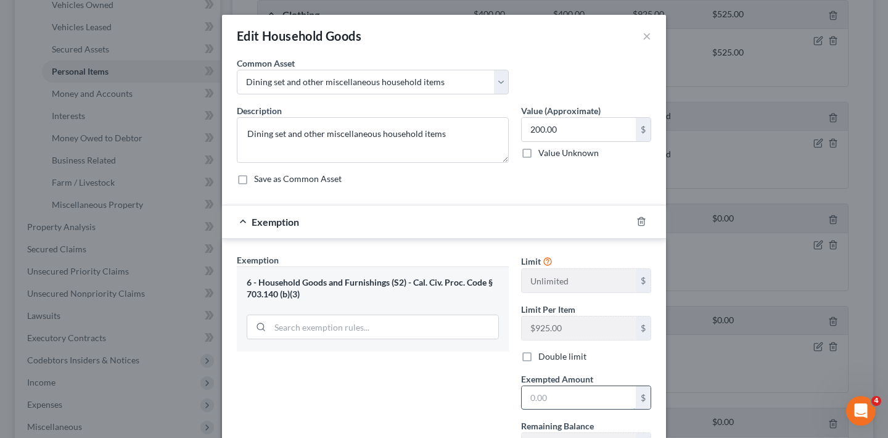
click at [556, 404] on input "text" at bounding box center [579, 397] width 114 height 23
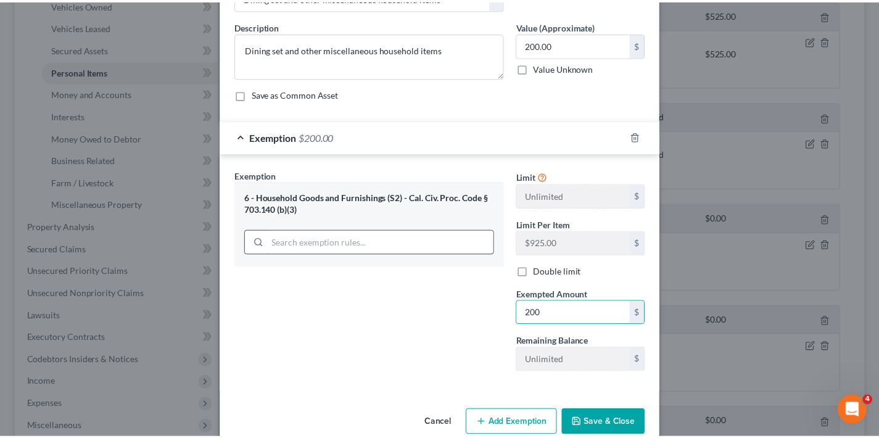
scroll to position [107, 0]
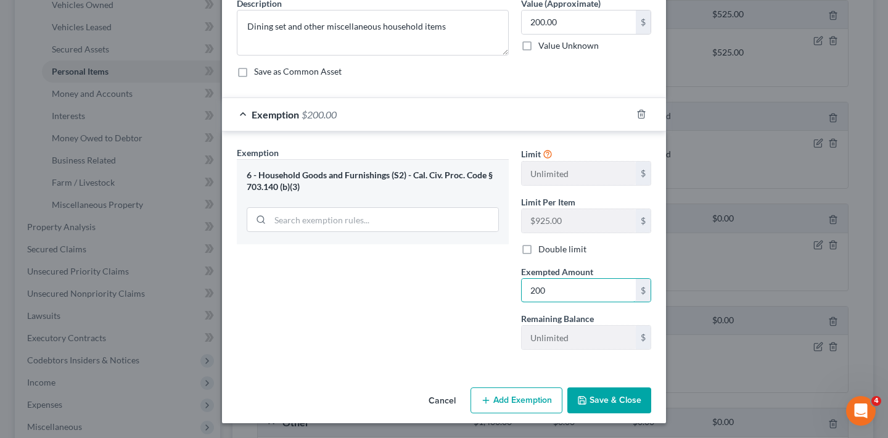
type input "200"
click at [598, 398] on button "Save & Close" at bounding box center [609, 400] width 84 height 26
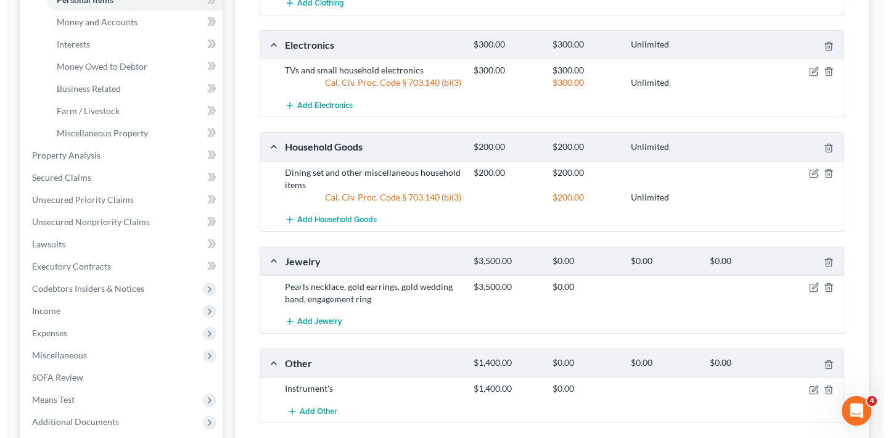
scroll to position [337, 0]
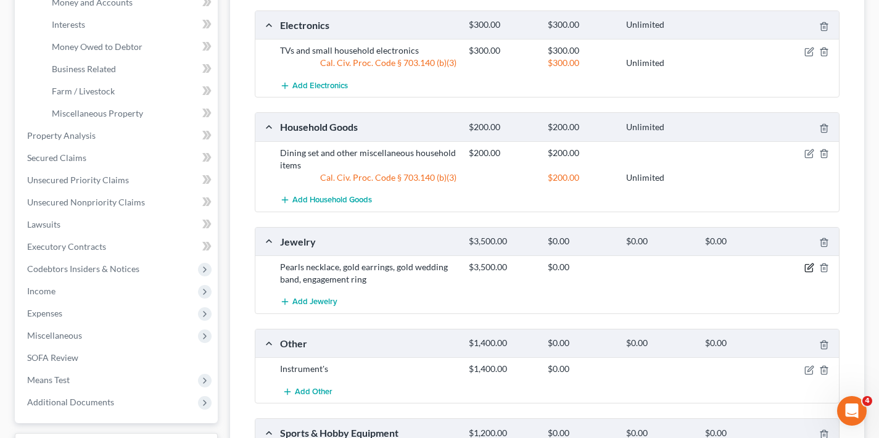
click at [810, 266] on icon "button" at bounding box center [809, 268] width 10 height 10
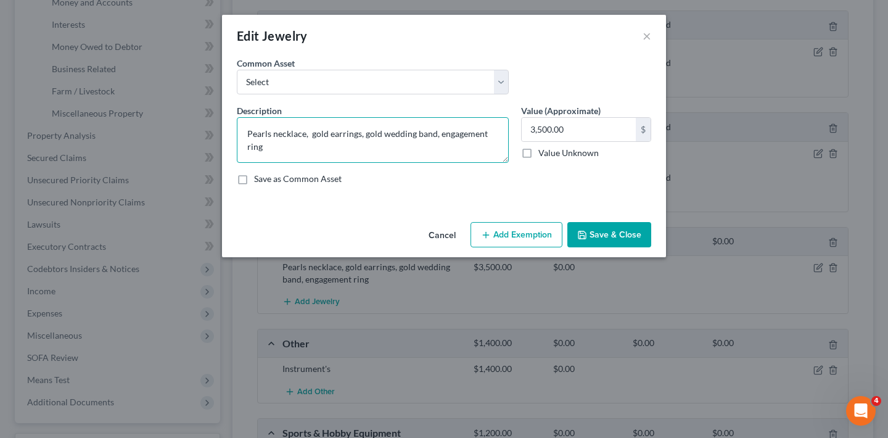
drag, startPoint x: 247, startPoint y: 131, endPoint x: 266, endPoint y: 147, distance: 24.1
click at [266, 147] on textarea "Pearls necklace, gold earrings, gold wedding band, engagement ring" at bounding box center [373, 140] width 272 height 46
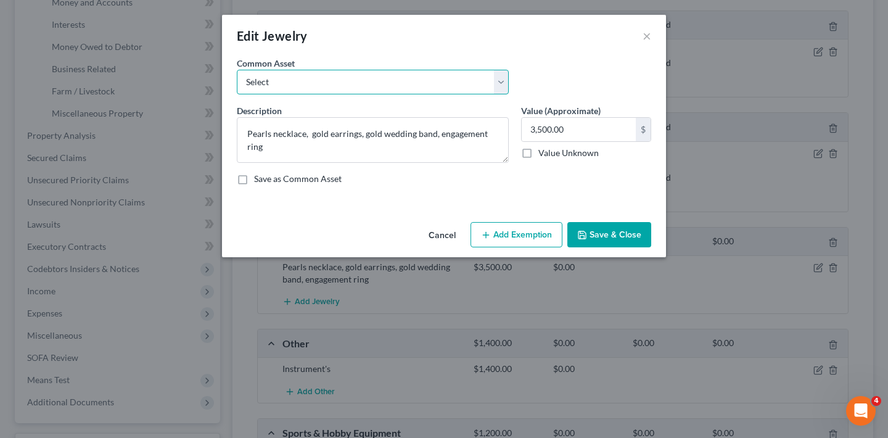
select select "0"
type textarea "Wedding rings, small pieces of costume jewelry"
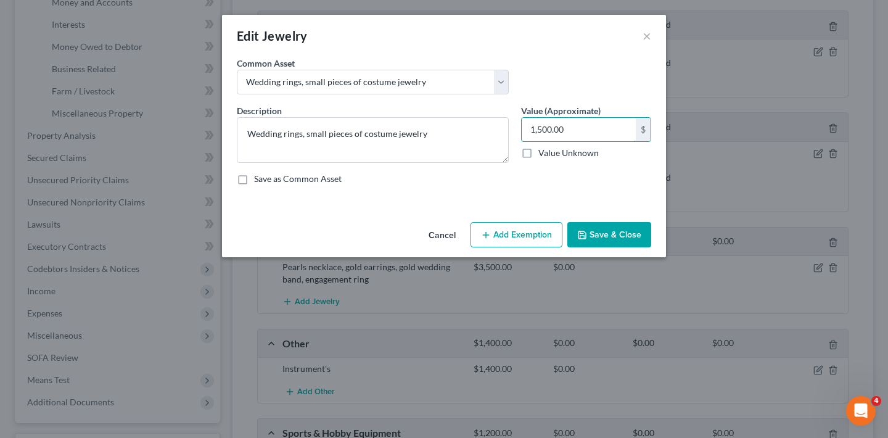
drag, startPoint x: 571, startPoint y: 128, endPoint x: 515, endPoint y: 129, distance: 56.1
click at [515, 129] on div "Value (Approximate) 1,500.00 $ Value Unknown Balance Undetermined 1,500.00 $ Va…" at bounding box center [586, 133] width 142 height 59
type input "3,500"
click at [525, 236] on button "Add Exemption" at bounding box center [516, 235] width 92 height 26
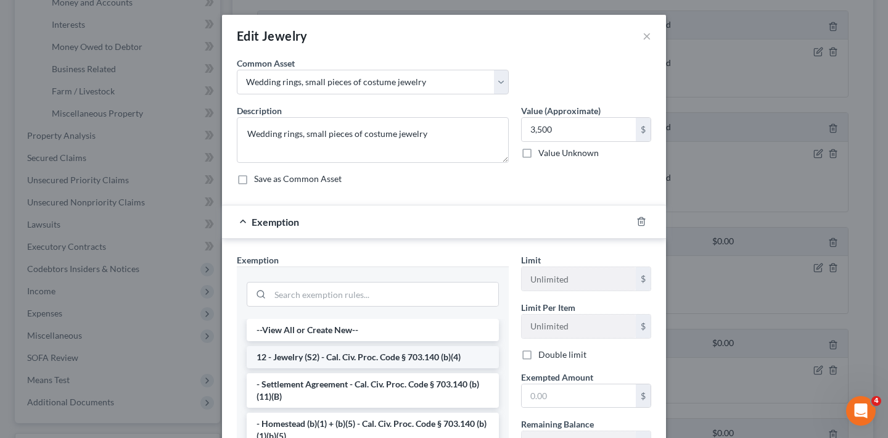
click at [355, 354] on li "12 - Jewelry (S2) - Cal. Civ. Proc. Code § 703.140 (b)(4)" at bounding box center [373, 357] width 252 height 22
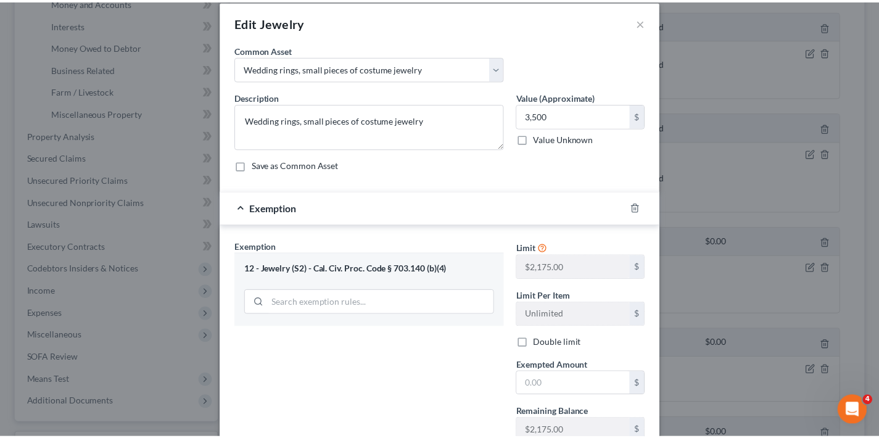
scroll to position [97, 0]
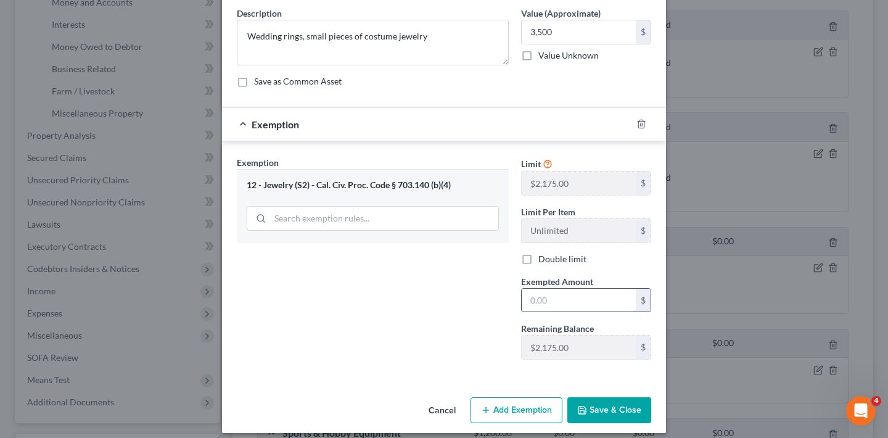
click at [556, 295] on input "text" at bounding box center [579, 300] width 114 height 23
drag, startPoint x: 554, startPoint y: 297, endPoint x: 514, endPoint y: 298, distance: 40.1
click at [515, 298] on div "Exempted Amount * 3,500 $" at bounding box center [586, 294] width 142 height 38
type input "2,175"
click at [604, 408] on button "Save & Close" at bounding box center [609, 410] width 84 height 26
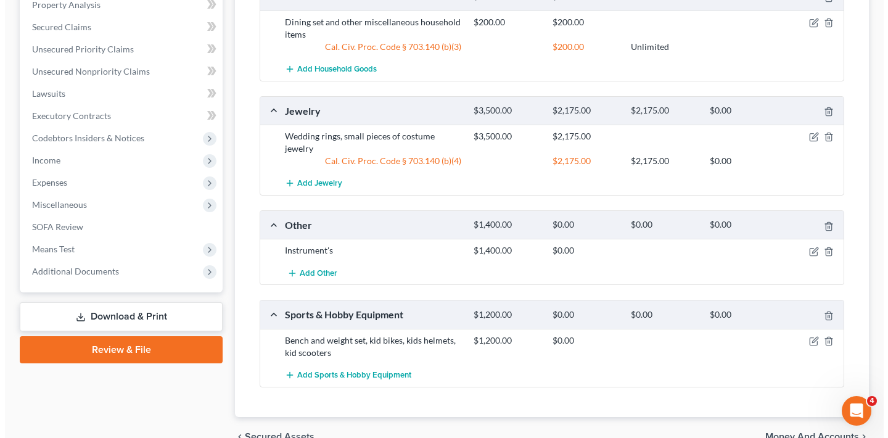
scroll to position [519, 0]
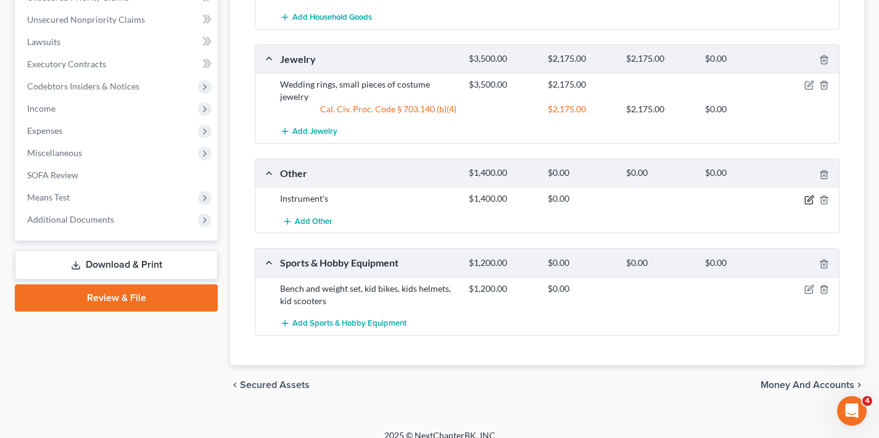
click at [811, 195] on icon "button" at bounding box center [809, 200] width 10 height 10
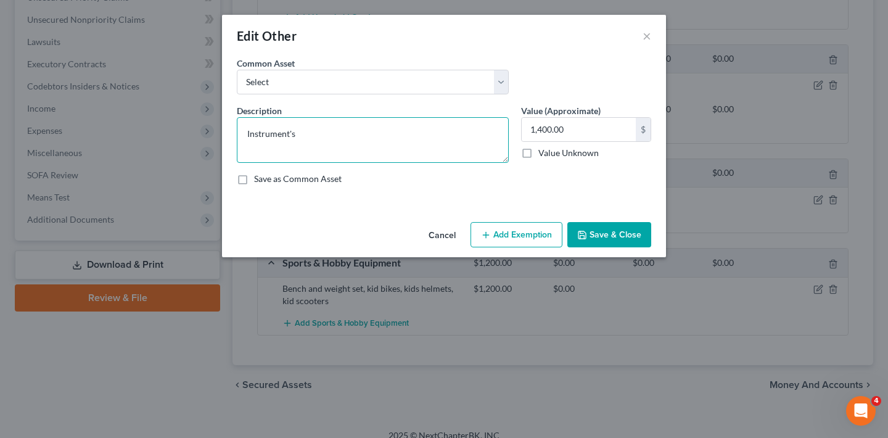
click at [324, 137] on textarea "Instrument's" at bounding box center [373, 140] width 272 height 46
type textarea "Instruments"
click at [520, 235] on button "Add Exemption" at bounding box center [516, 235] width 92 height 26
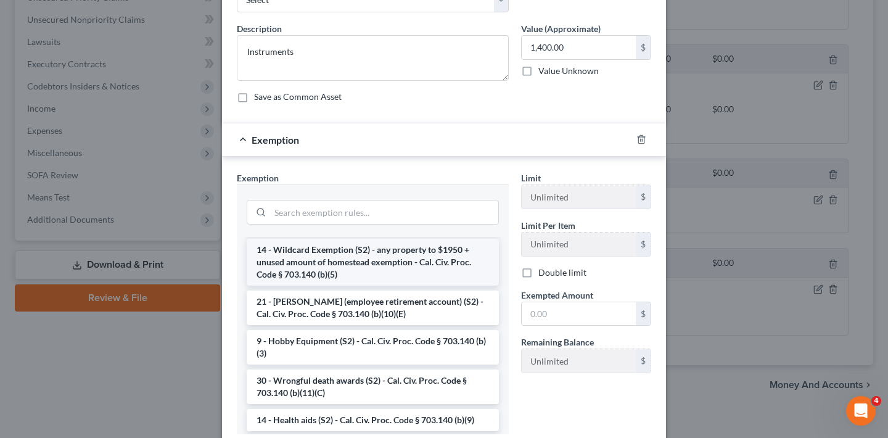
scroll to position [753, 0]
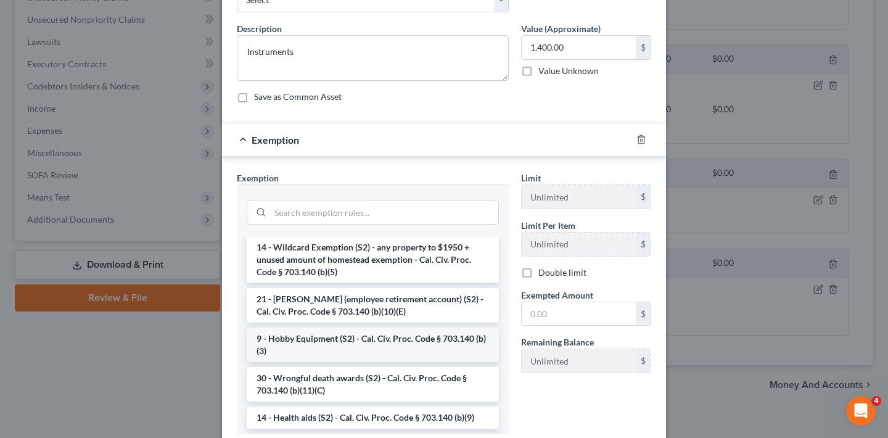
click at [363, 362] on li "9 - Hobby Equipment (S2) - Cal. Civ. Proc. Code § 703.140 (b)(3)" at bounding box center [373, 344] width 252 height 35
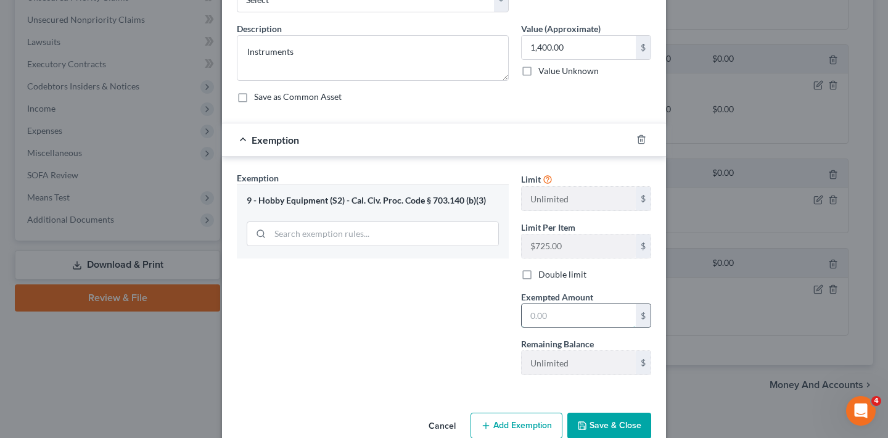
click at [548, 315] on input "text" at bounding box center [579, 315] width 114 height 23
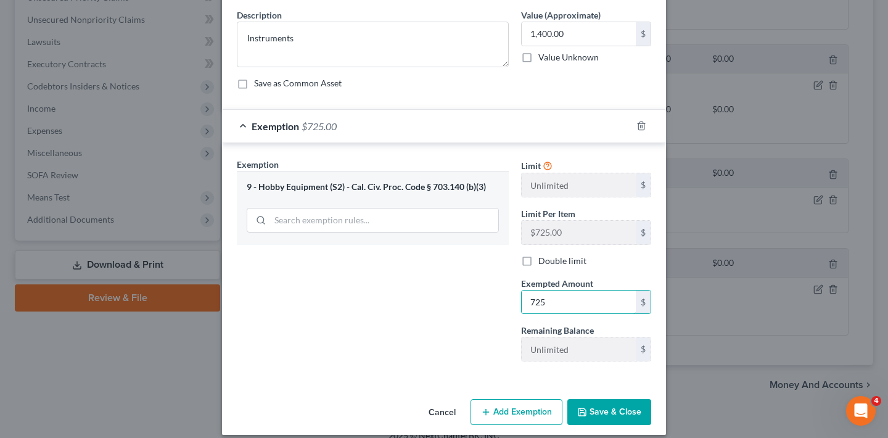
type input "725"
click at [623, 412] on button "Save & Close" at bounding box center [609, 412] width 84 height 26
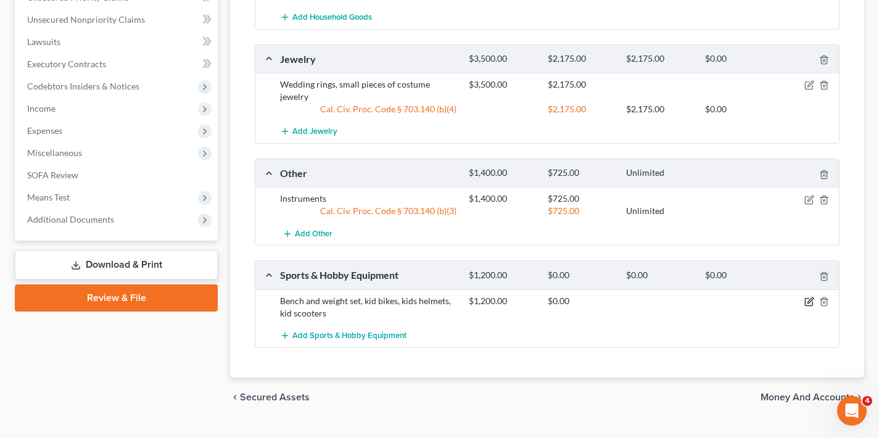
click at [808, 297] on icon "button" at bounding box center [810, 300] width 6 height 6
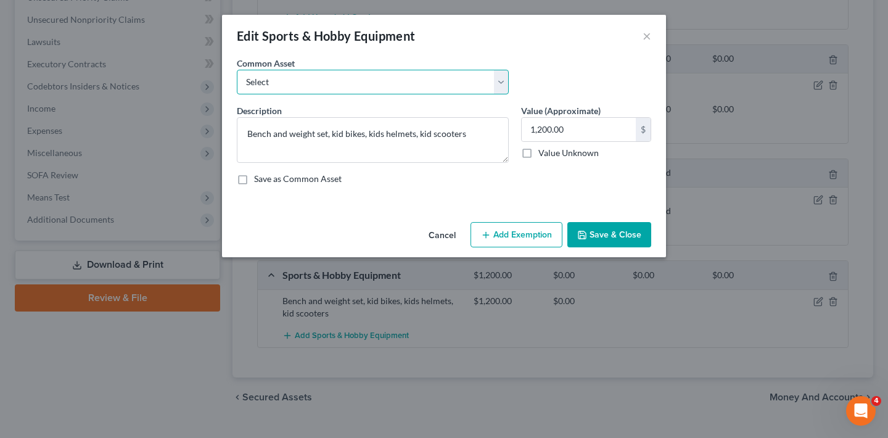
select select "3"
type textarea "Bikes and other small sports equipment"
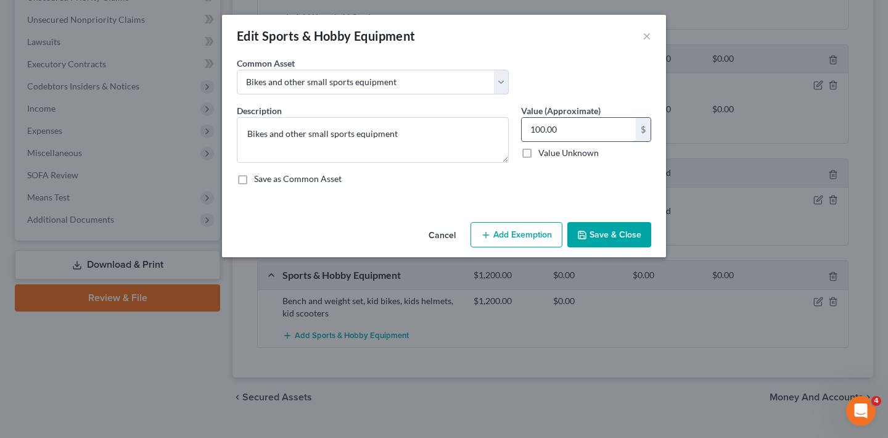
drag, startPoint x: 560, startPoint y: 129, endPoint x: 521, endPoint y: 129, distance: 39.5
click at [521, 129] on div "100.00 $" at bounding box center [586, 129] width 130 height 25
type input "200"
click at [516, 234] on button "Add Exemption" at bounding box center [516, 235] width 92 height 26
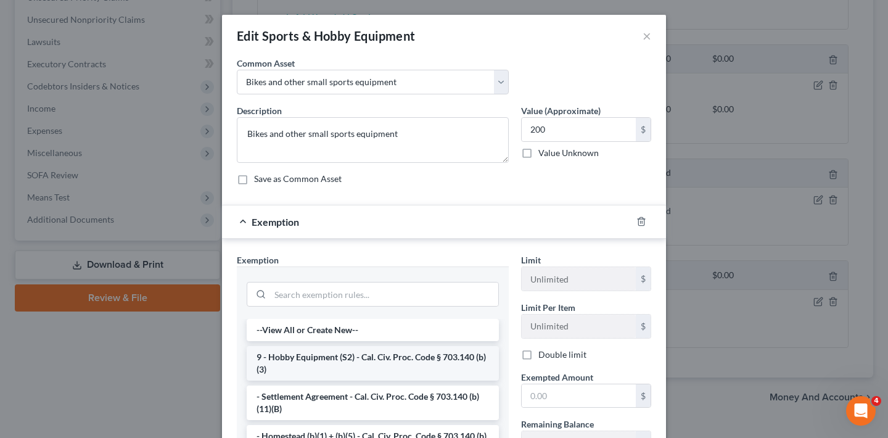
click at [336, 361] on li "9 - Hobby Equipment (S2) - Cal. Civ. Proc. Code § 703.140 (b)(3)" at bounding box center [373, 363] width 252 height 35
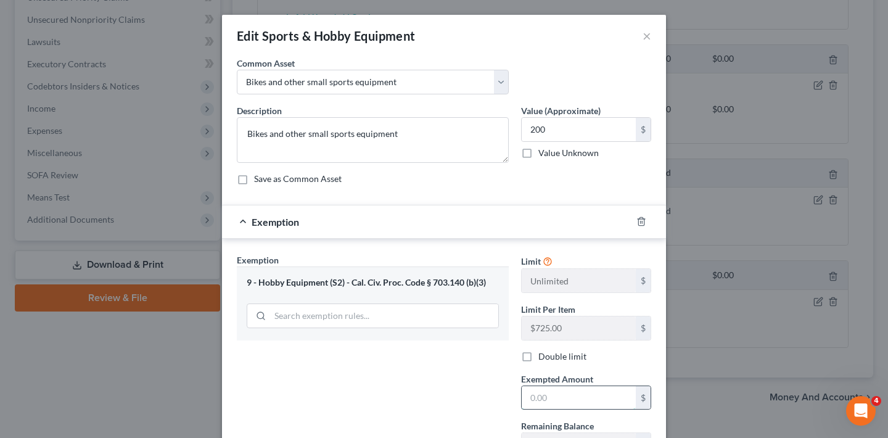
click at [566, 396] on input "text" at bounding box center [579, 397] width 114 height 23
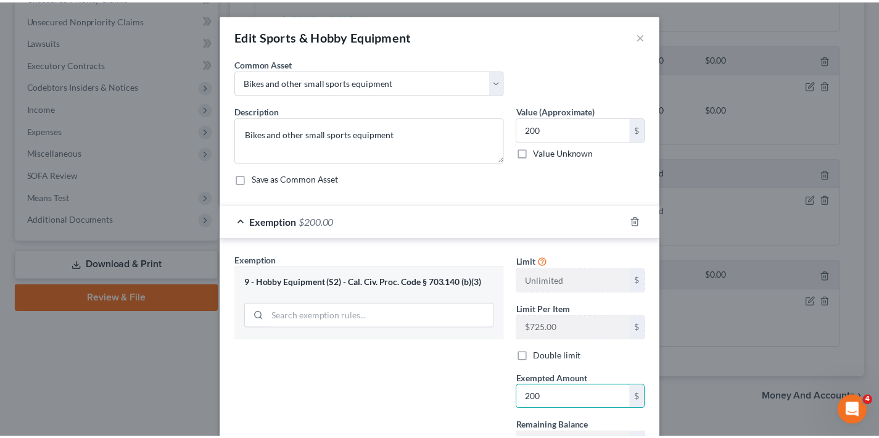
scroll to position [107, 0]
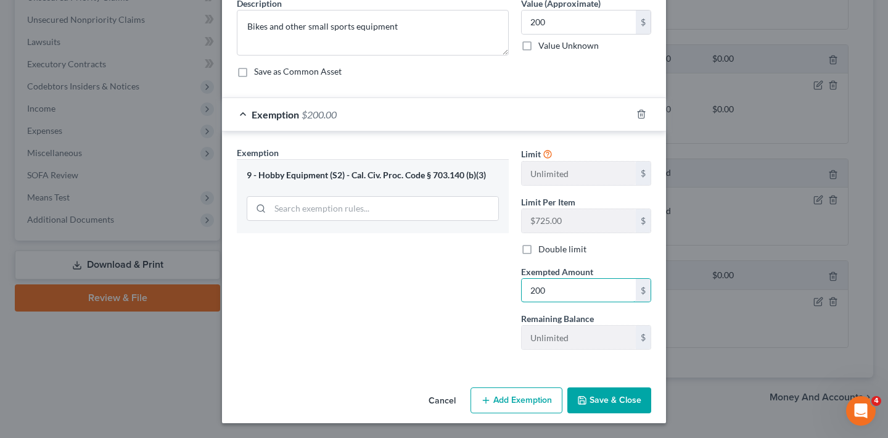
type input "200"
click at [615, 404] on button "Save & Close" at bounding box center [609, 400] width 84 height 26
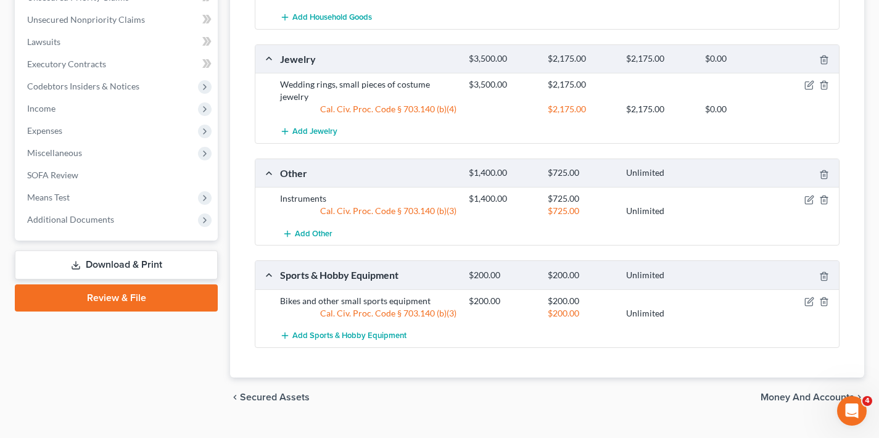
scroll to position [531, 0]
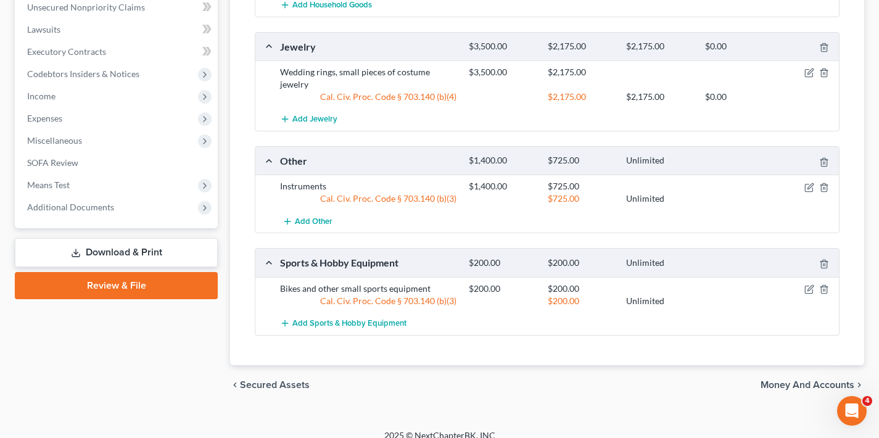
click at [795, 380] on span "Money and Accounts" at bounding box center [807, 385] width 94 height 10
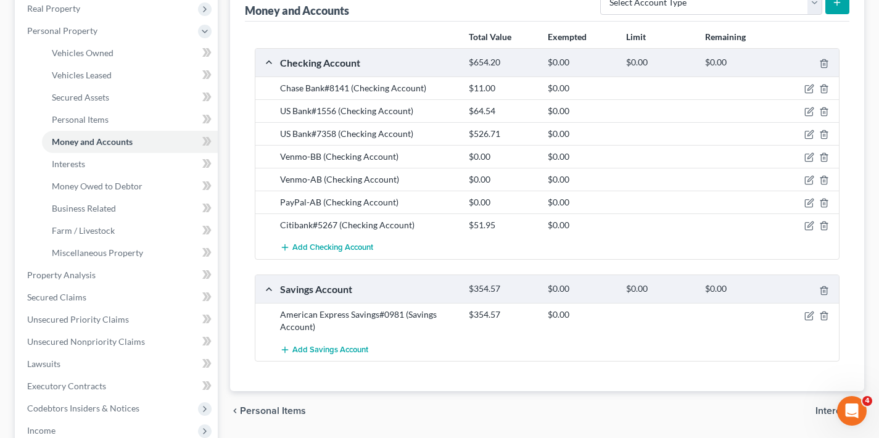
scroll to position [214, 0]
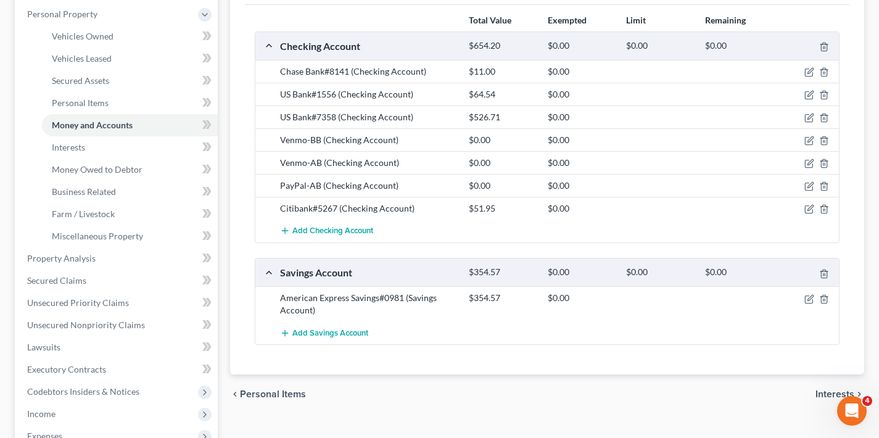
click at [825, 394] on span "Interests" at bounding box center [834, 394] width 39 height 10
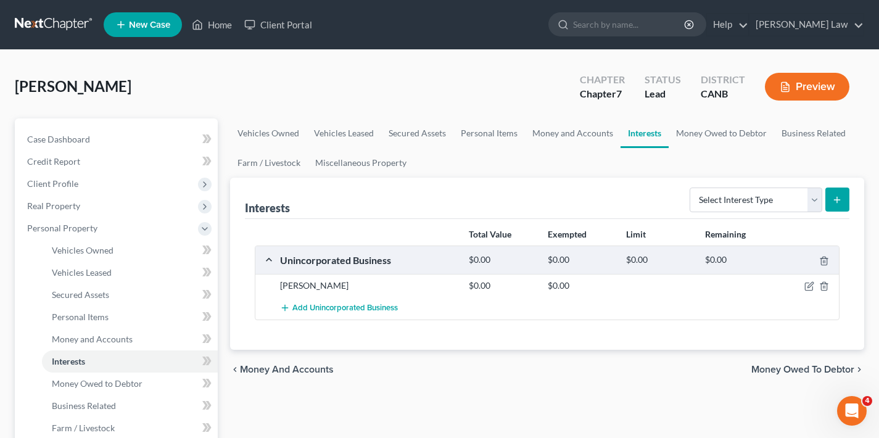
scroll to position [11, 0]
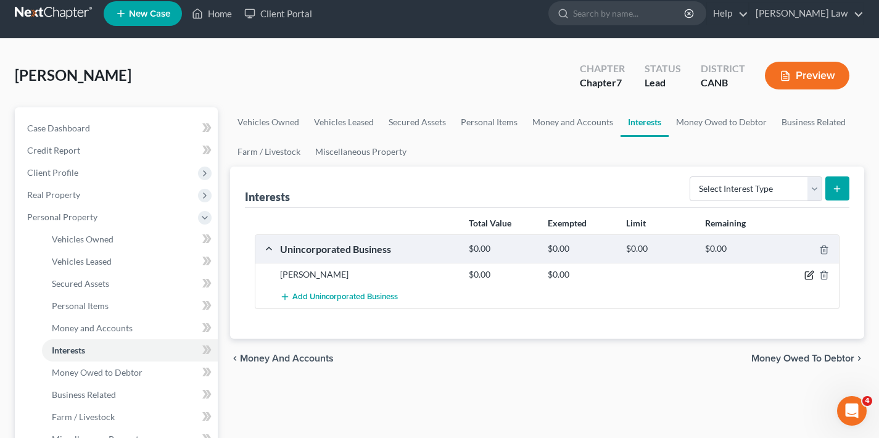
click at [809, 274] on icon "button" at bounding box center [809, 275] width 10 height 10
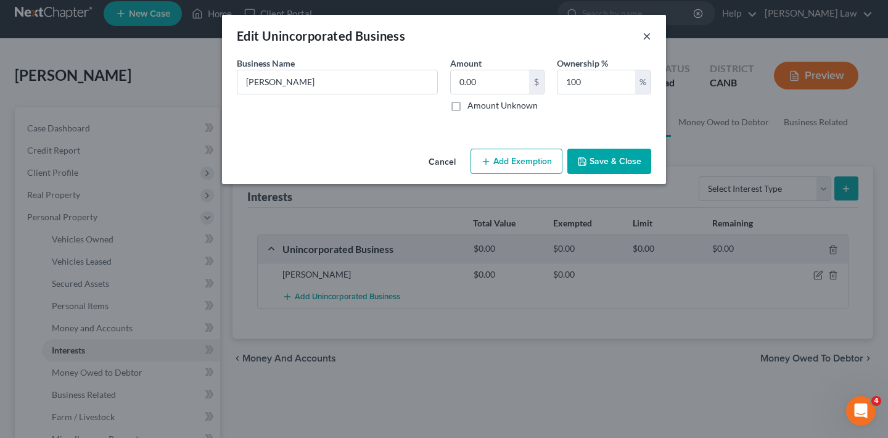
click at [648, 35] on button "×" at bounding box center [646, 35] width 9 height 15
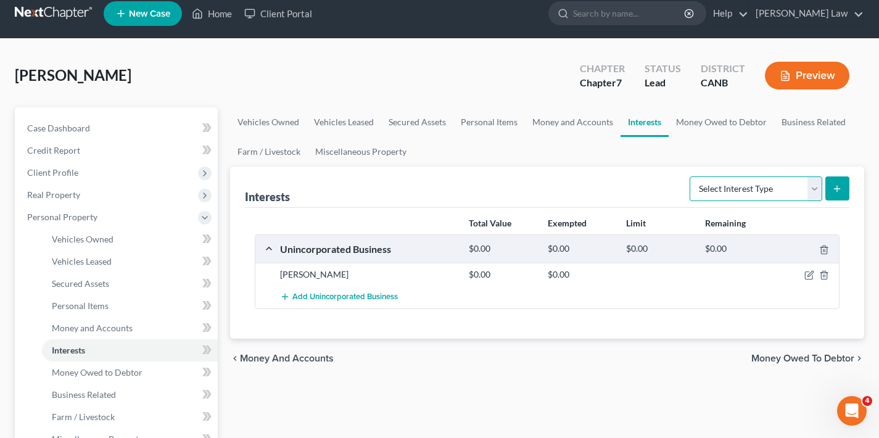
select select "term_life_insurance"
click at [834, 192] on icon "submit" at bounding box center [837, 189] width 10 height 10
click at [723, 123] on link "Money Owed to Debtor" at bounding box center [720, 122] width 105 height 30
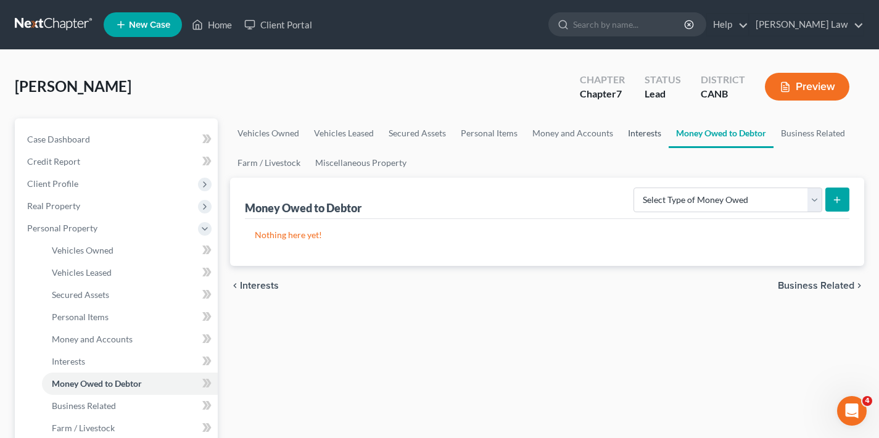
click at [638, 132] on link "Interests" at bounding box center [644, 133] width 48 height 30
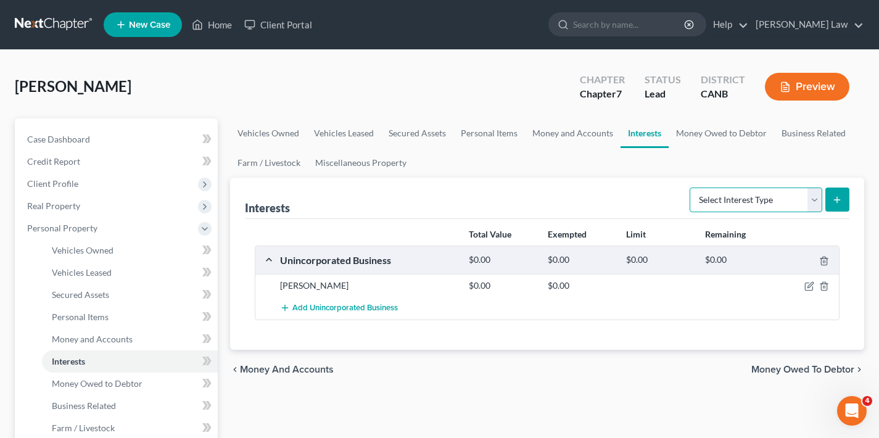
select select "term_life_insurance"
click at [845, 201] on button "submit" at bounding box center [837, 199] width 24 height 24
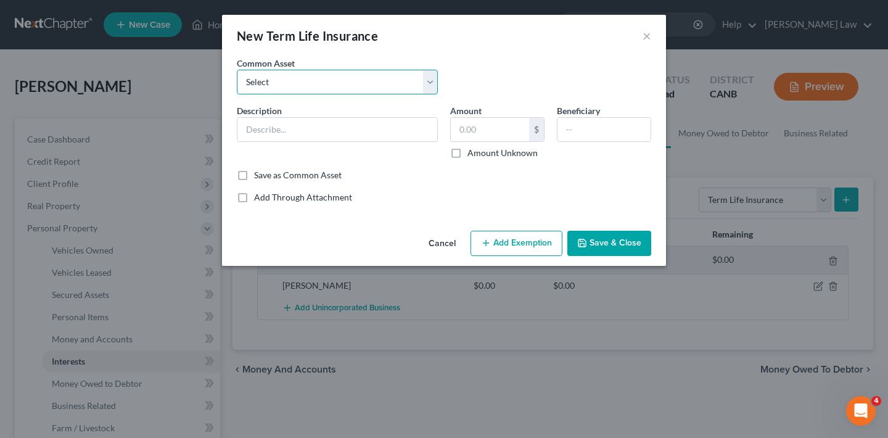
select select "0"
type input "Term life insurance with no cash value"
type input "0"
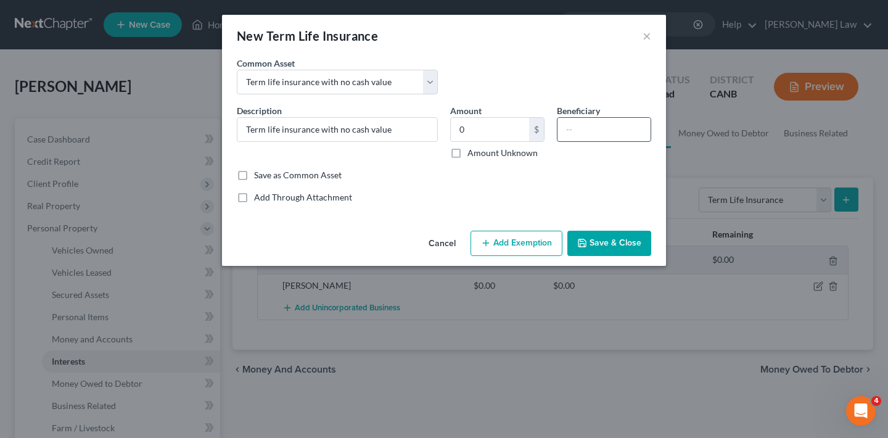
click at [591, 132] on input "text" at bounding box center [603, 129] width 93 height 23
type input "[PERSON_NAME]"
click at [617, 247] on button "Save & Close" at bounding box center [609, 244] width 84 height 26
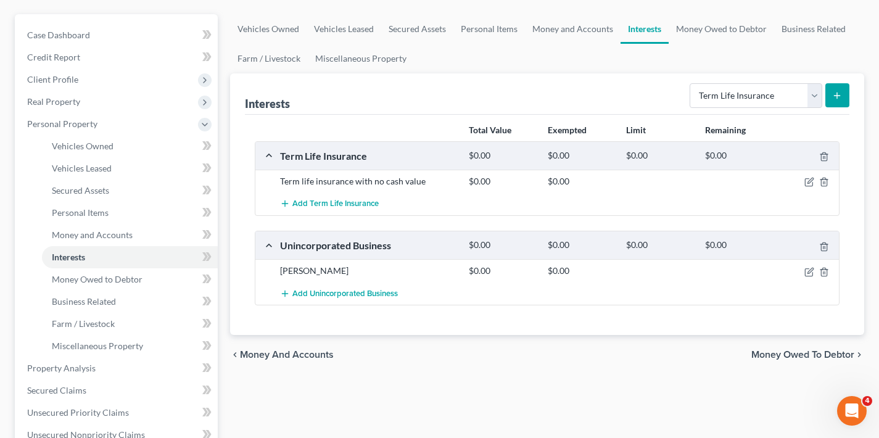
scroll to position [207, 0]
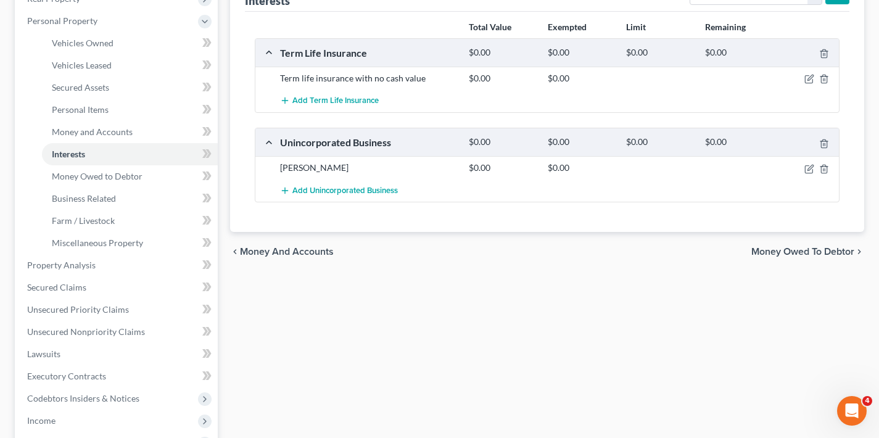
click at [795, 248] on span "Money Owed to Debtor" at bounding box center [802, 252] width 103 height 10
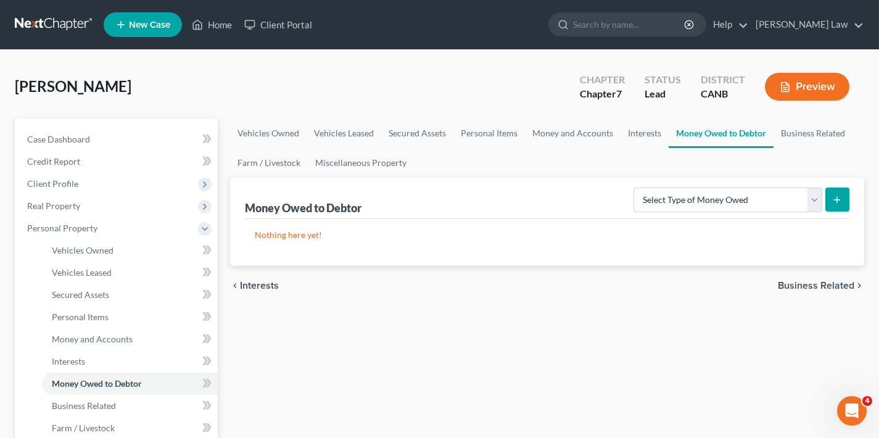
click at [805, 287] on span "Business Related" at bounding box center [815, 286] width 76 height 10
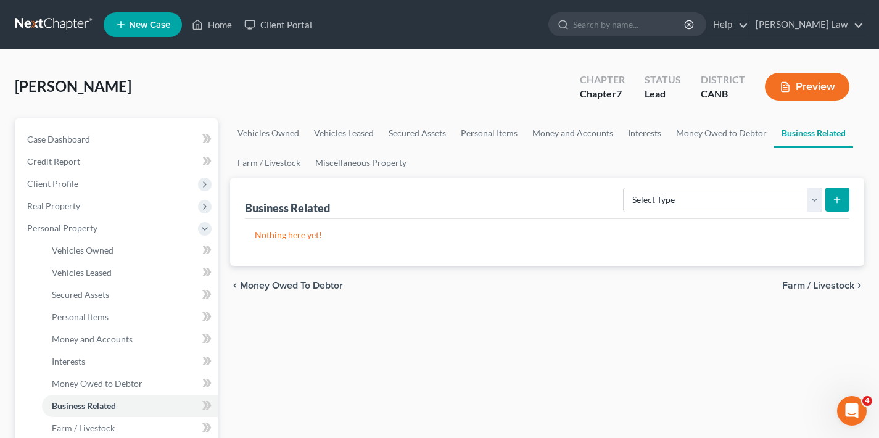
click at [814, 285] on span "Farm / Livestock" at bounding box center [818, 286] width 72 height 10
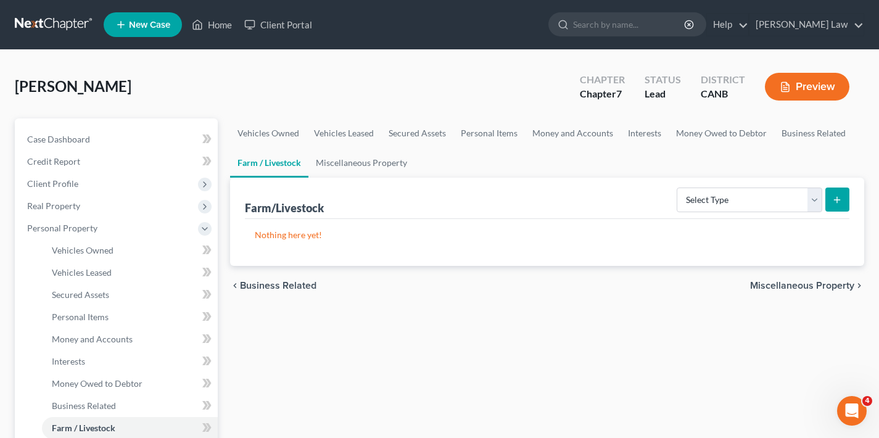
click at [790, 287] on span "Miscellaneous Property" at bounding box center [802, 286] width 104 height 10
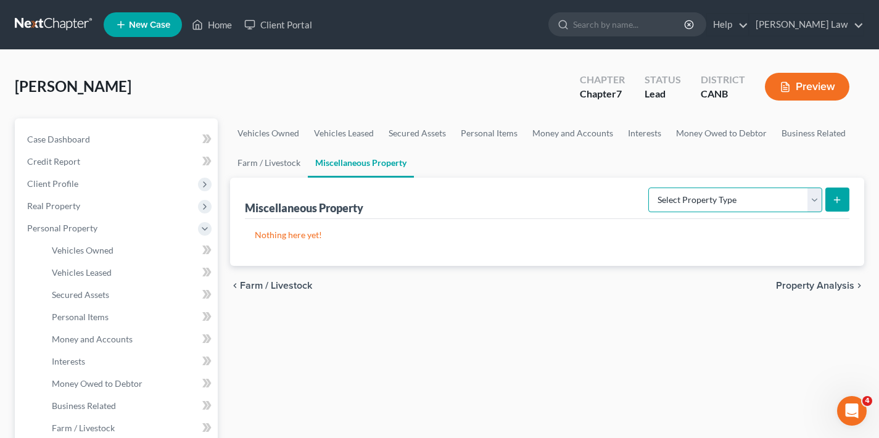
select select "holding_for_another"
click at [834, 199] on icon "submit" at bounding box center [837, 200] width 10 height 10
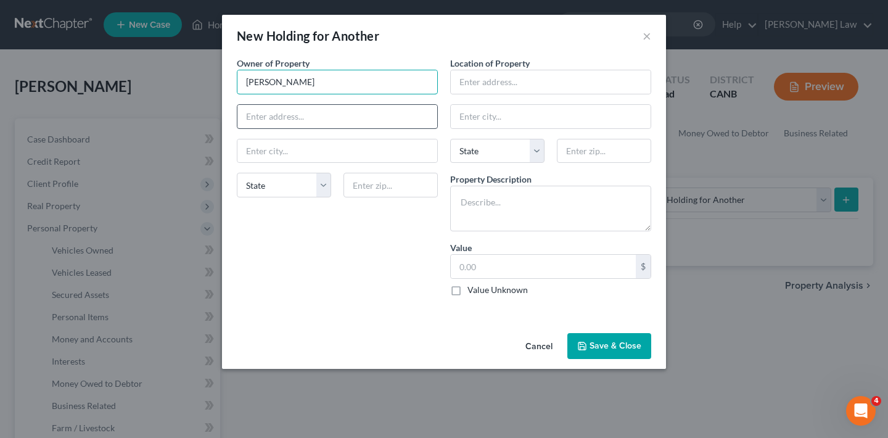
type input "[PERSON_NAME]"
type input "4"
paste input "[STREET_ADDRESS][US_STATE]"
type input "[STREET_ADDRESS][US_STATE]"
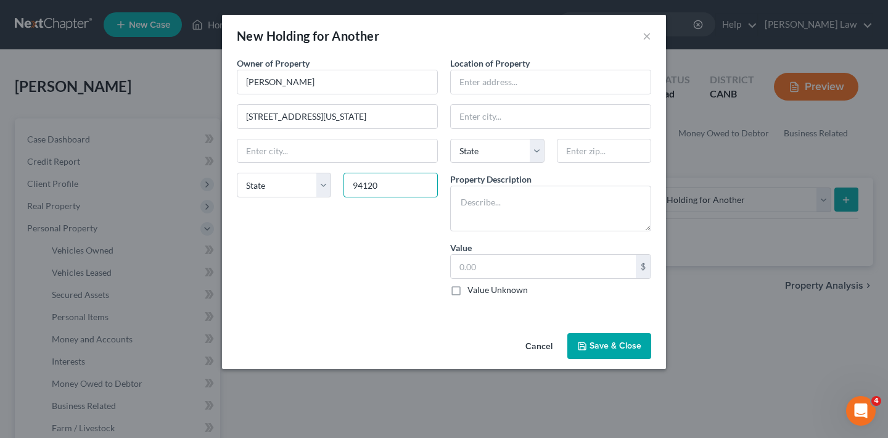
type input "94120"
click at [316, 228] on div "Owner of Property * [PERSON_NAME] 404 A [US_STATE][GEOGRAPHIC_DATA] [US_STATE] …" at bounding box center [337, 181] width 213 height 249
type input "[GEOGRAPHIC_DATA]"
select select "4"
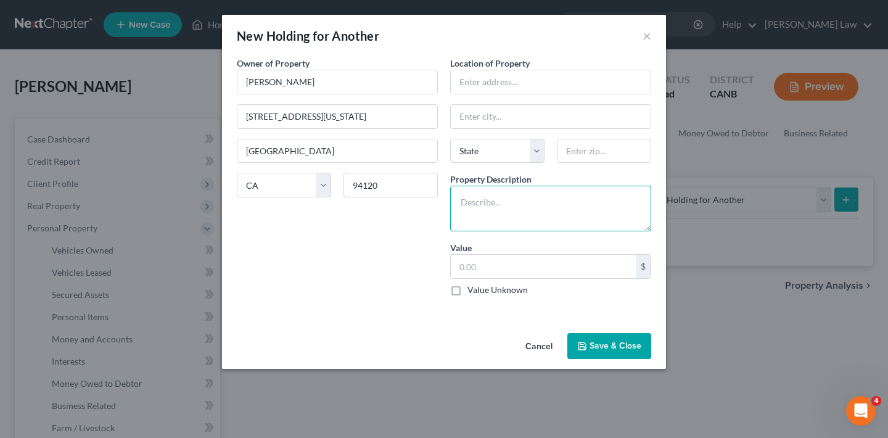
click at [491, 202] on textarea at bounding box center [550, 209] width 201 height 46
type textarea "529 Future Path#107-04"
click at [562, 269] on input "text" at bounding box center [543, 266] width 185 height 23
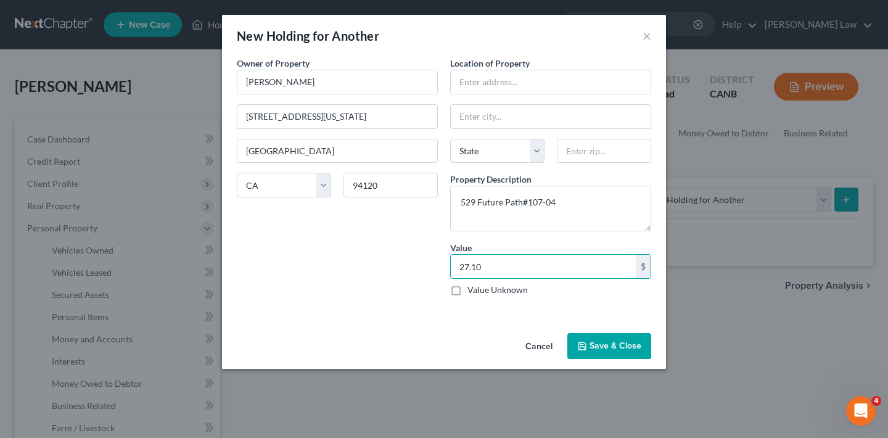
type input "27.10"
click at [619, 348] on button "Save & Close" at bounding box center [609, 346] width 84 height 26
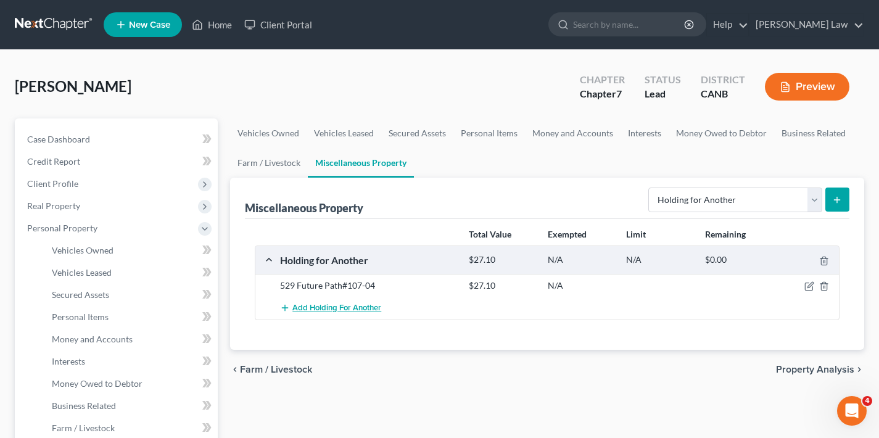
click at [313, 308] on span "Add Holding for Another" at bounding box center [336, 308] width 89 height 10
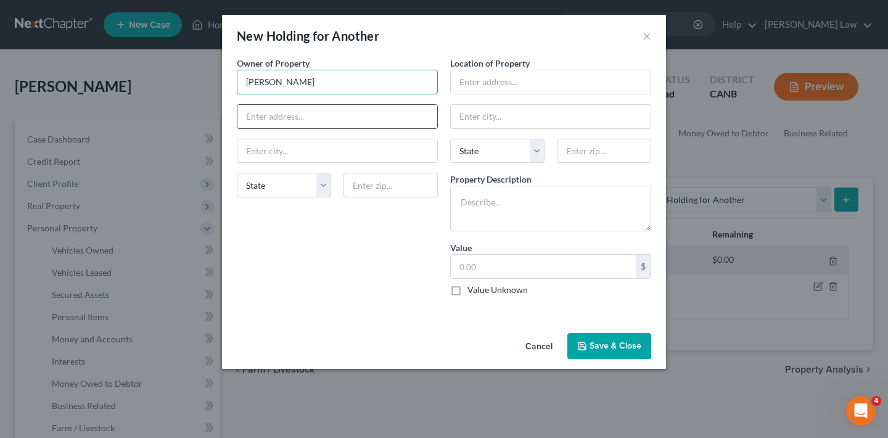
type input "[PERSON_NAME]"
paste input "[STREET_ADDRESS][US_STATE]"
type input "[STREET_ADDRESS][US_STATE]"
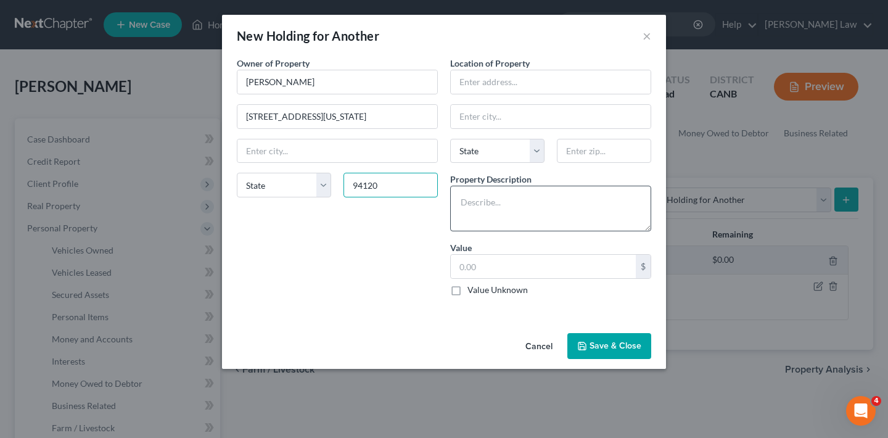
type input "94120"
click at [498, 202] on textarea at bounding box center [550, 209] width 201 height 46
type input "[GEOGRAPHIC_DATA]"
select select "4"
type textarea "529 Future Path#107-02"
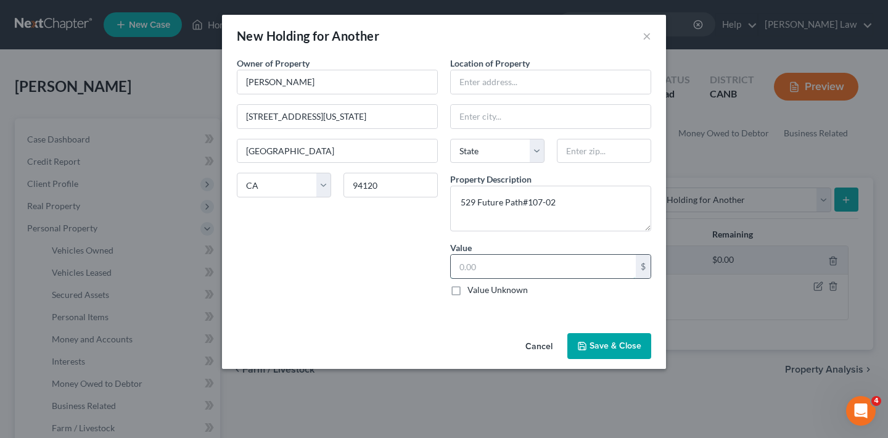
click at [577, 269] on input "text" at bounding box center [543, 266] width 185 height 23
type input "361.05"
click at [627, 345] on button "Save & Close" at bounding box center [609, 346] width 84 height 26
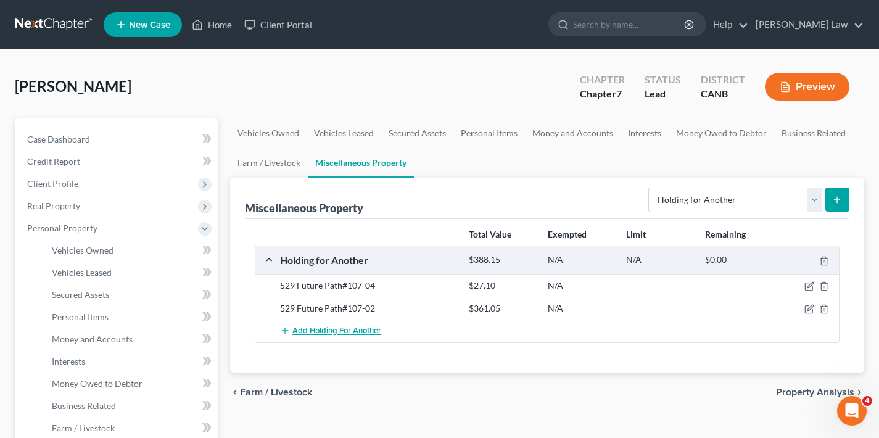
click at [329, 330] on span "Add Holding for Another" at bounding box center [336, 331] width 89 height 10
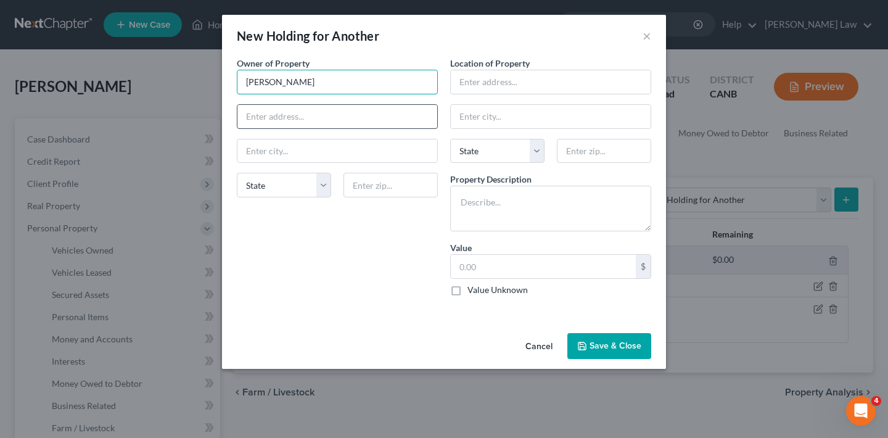
type input "[PERSON_NAME]"
paste input "[STREET_ADDRESS][US_STATE]"
type input "[STREET_ADDRESS][US_STATE]"
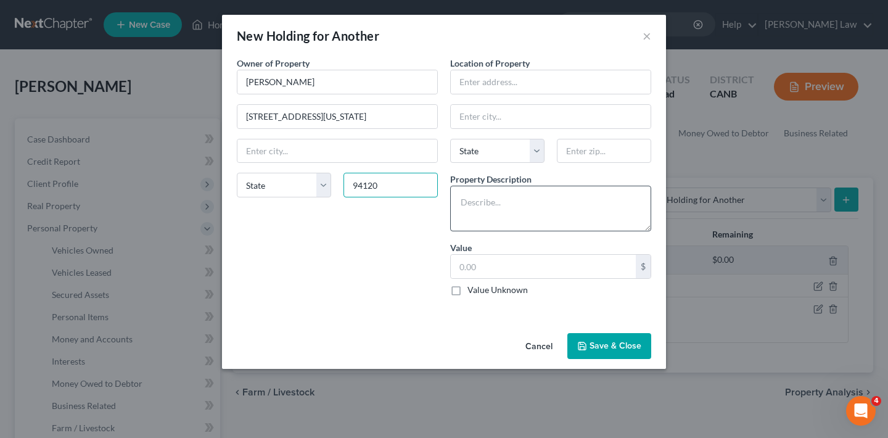
type input "94120"
click at [492, 210] on textarea at bounding box center [550, 209] width 201 height 46
type input "[GEOGRAPHIC_DATA]"
select select "4"
type textarea "529 Future Path#"
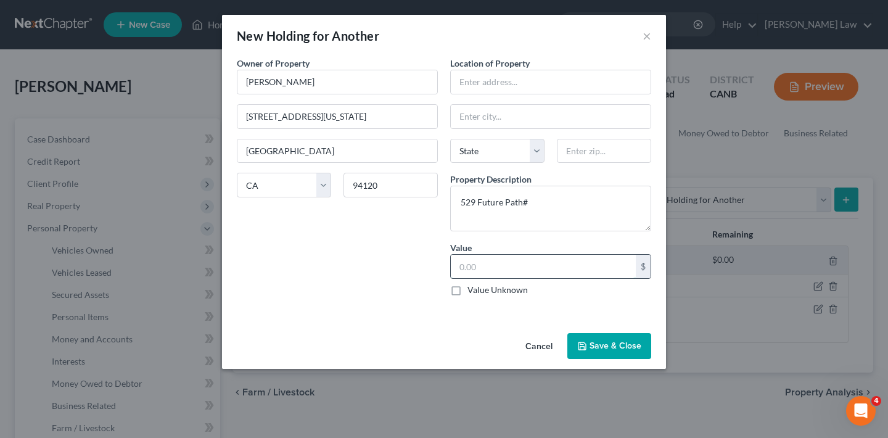
click at [511, 270] on input "text" at bounding box center [543, 266] width 185 height 23
type input "360.70"
click at [537, 205] on textarea "529 Future Path#" at bounding box center [550, 209] width 201 height 46
type textarea "529 Future Path#107-03"
click at [629, 351] on button "Save & Close" at bounding box center [609, 346] width 84 height 26
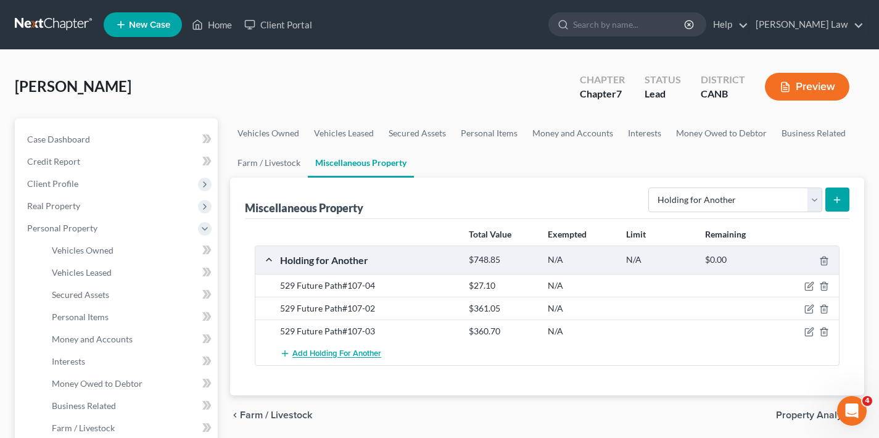
click at [325, 351] on span "Add Holding for Another" at bounding box center [336, 354] width 89 height 10
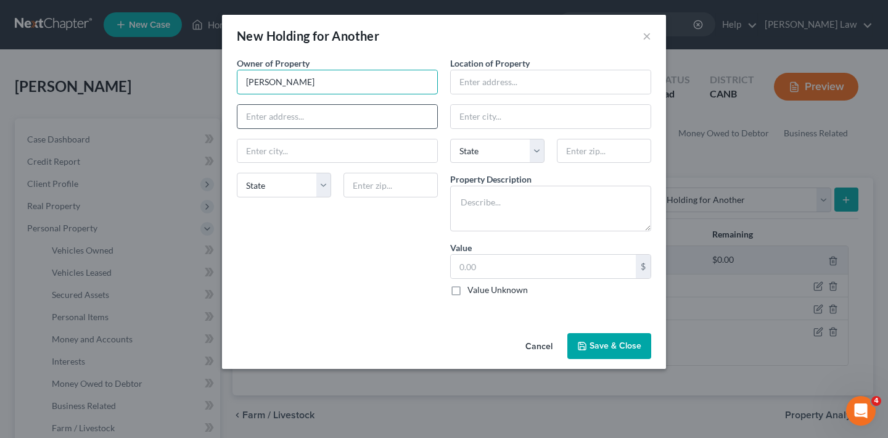
type input "[PERSON_NAME]"
paste input "[STREET_ADDRESS][US_STATE]"
type input "[STREET_ADDRESS][US_STATE]"
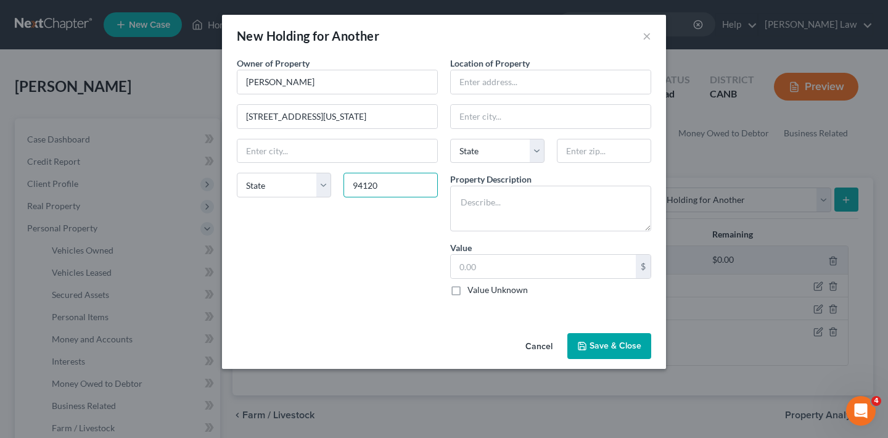
type input "94120"
click at [355, 265] on div "Owner of Property * [PERSON_NAME] 404 A [US_STATE][GEOGRAPHIC_DATA] [US_STATE] …" at bounding box center [337, 181] width 213 height 249
type input "[GEOGRAPHIC_DATA]"
select select "4"
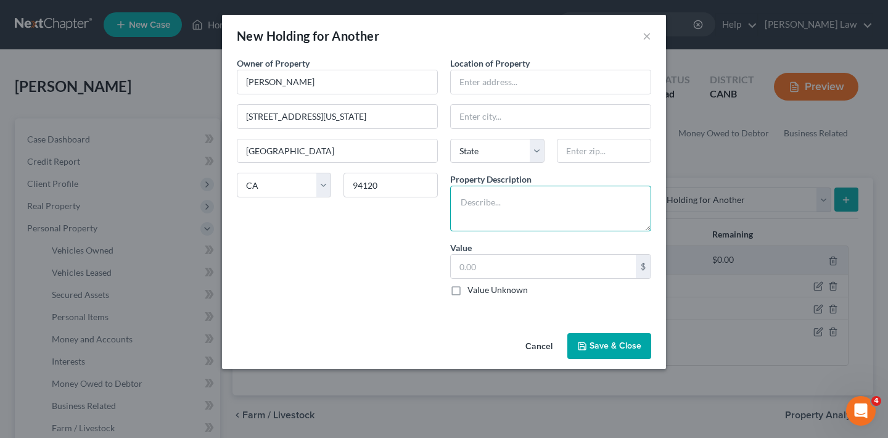
click at [483, 208] on textarea at bounding box center [550, 209] width 201 height 46
click at [526, 267] on input "text" at bounding box center [543, 266] width 185 height 23
click at [538, 203] on textarea "529 Future Path#" at bounding box center [550, 209] width 201 height 46
type textarea "529 Future Path#107-01"
click at [520, 264] on input "text" at bounding box center [543, 266] width 185 height 23
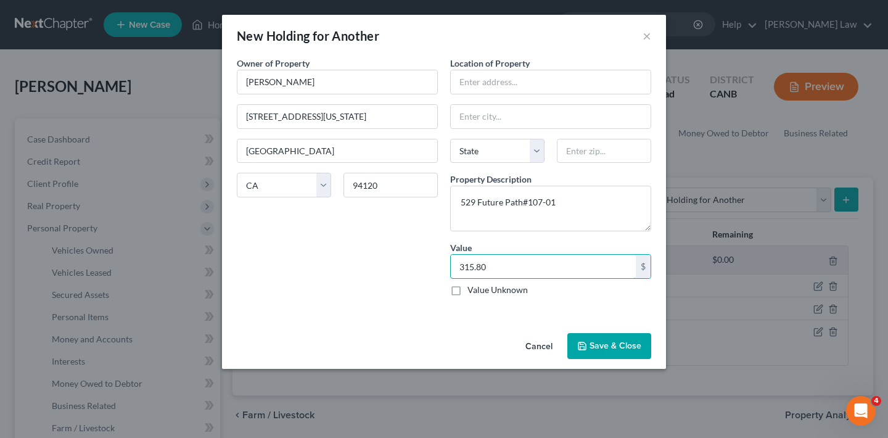
type input "315.80"
click at [610, 345] on button "Save & Close" at bounding box center [609, 346] width 84 height 26
